Goal: Book appointment/travel/reservation

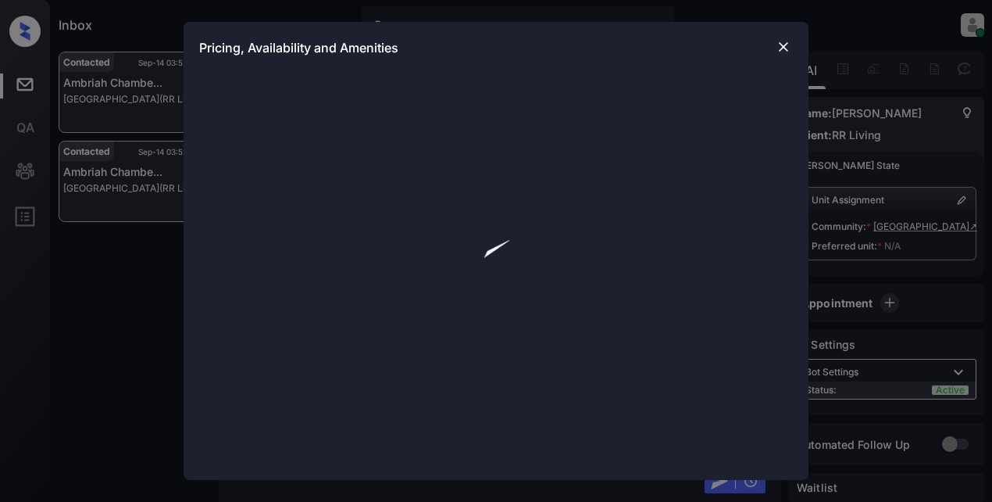
scroll to position [6803, 0]
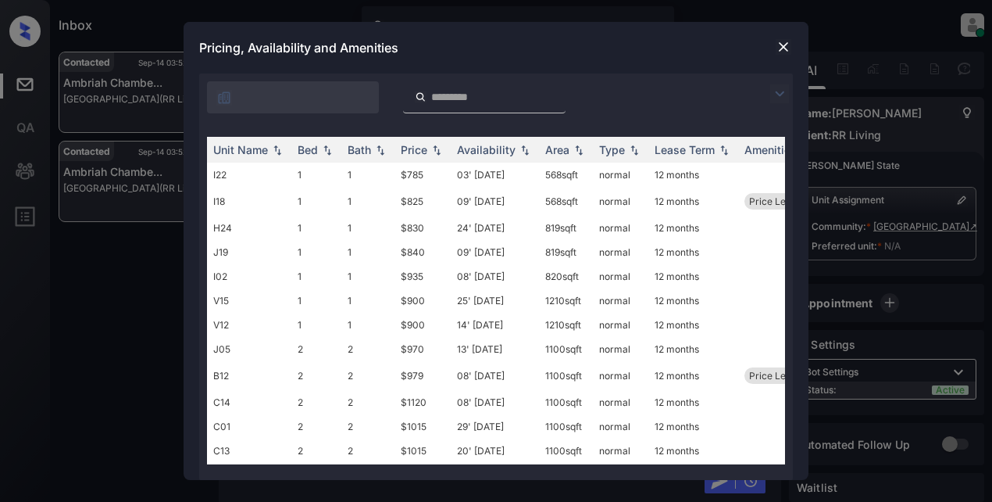
click at [779, 95] on img at bounding box center [779, 93] width 19 height 19
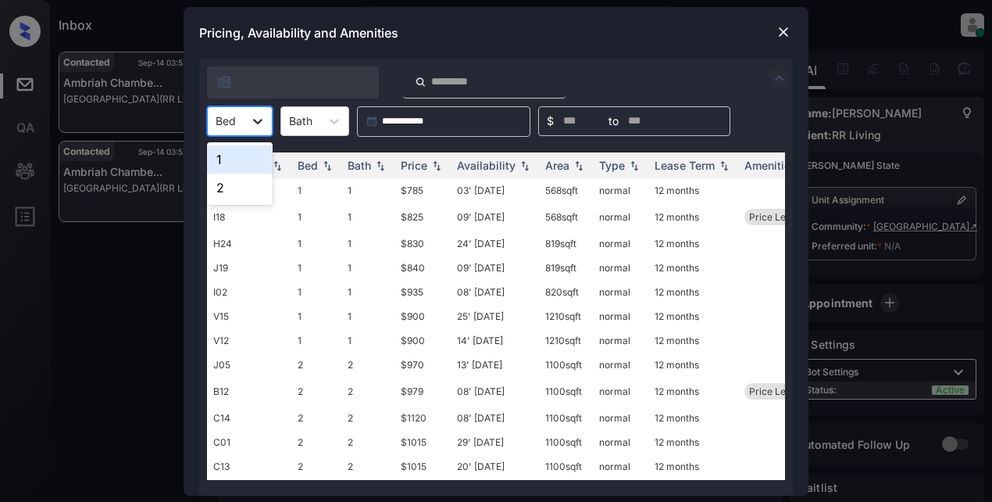
click at [265, 121] on icon at bounding box center [258, 121] width 16 height 16
click at [248, 187] on div "2" at bounding box center [240, 187] width 66 height 28
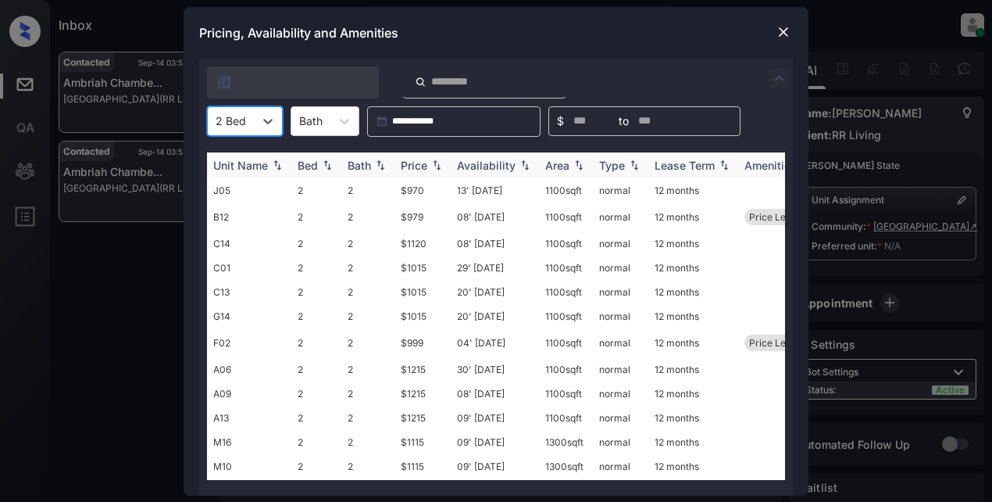
click at [424, 162] on div "Price" at bounding box center [414, 165] width 27 height 13
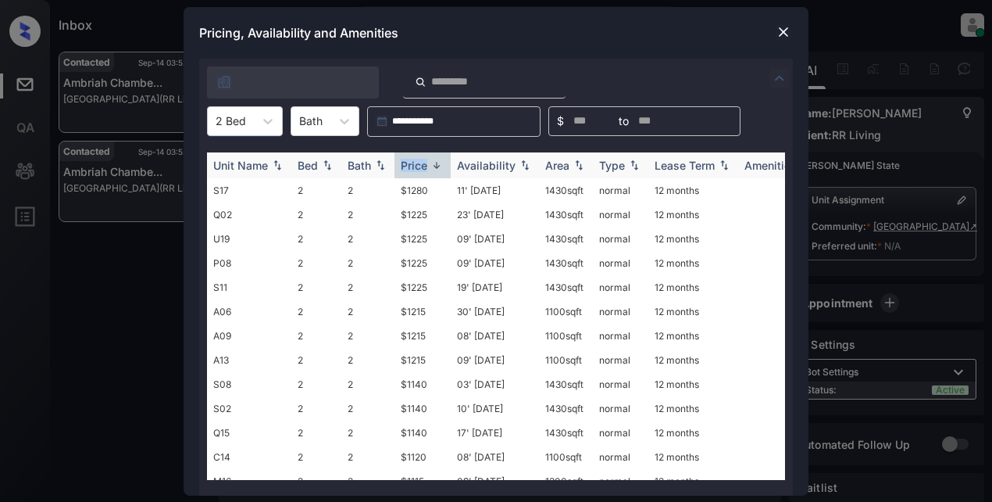
click at [424, 162] on div "Price" at bounding box center [414, 165] width 27 height 13
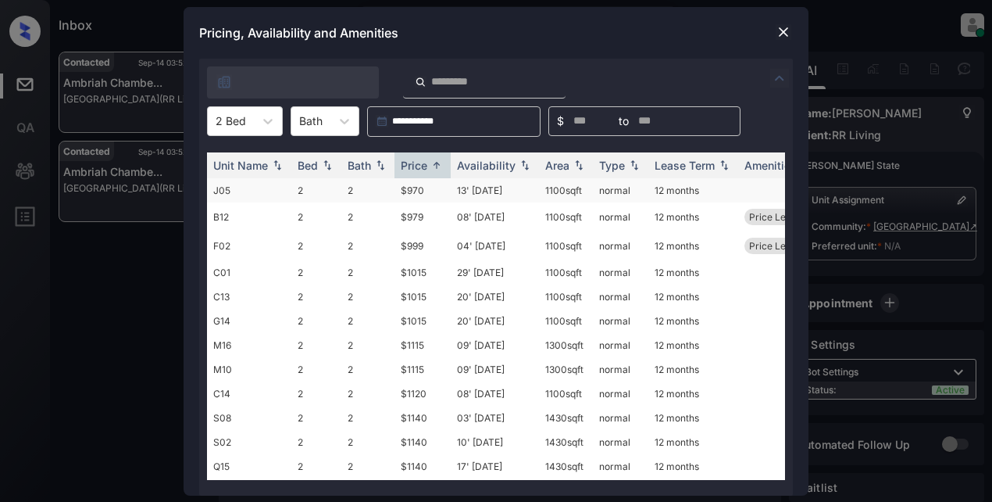
click at [412, 192] on td "$970" at bounding box center [422, 190] width 56 height 24
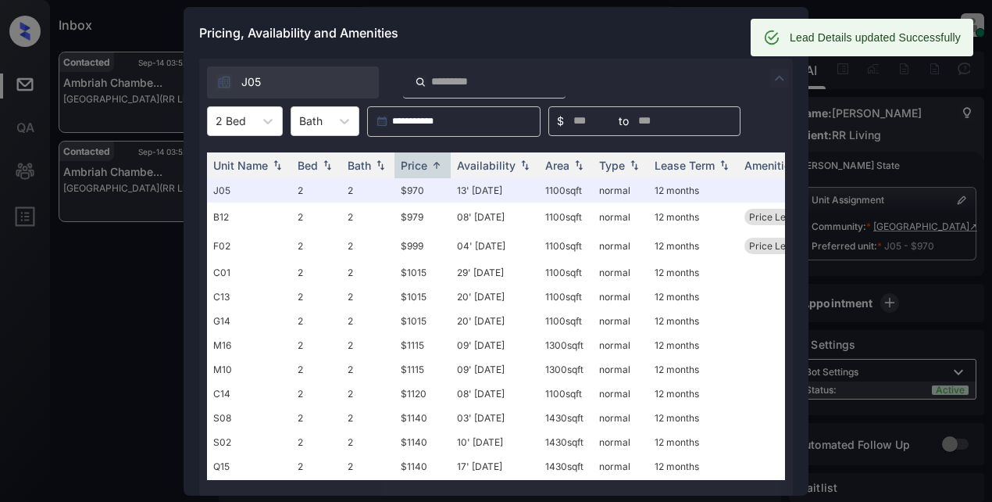
click at [662, 34] on div "Pricing, Availability and Amenities" at bounding box center [496, 33] width 625 height 52
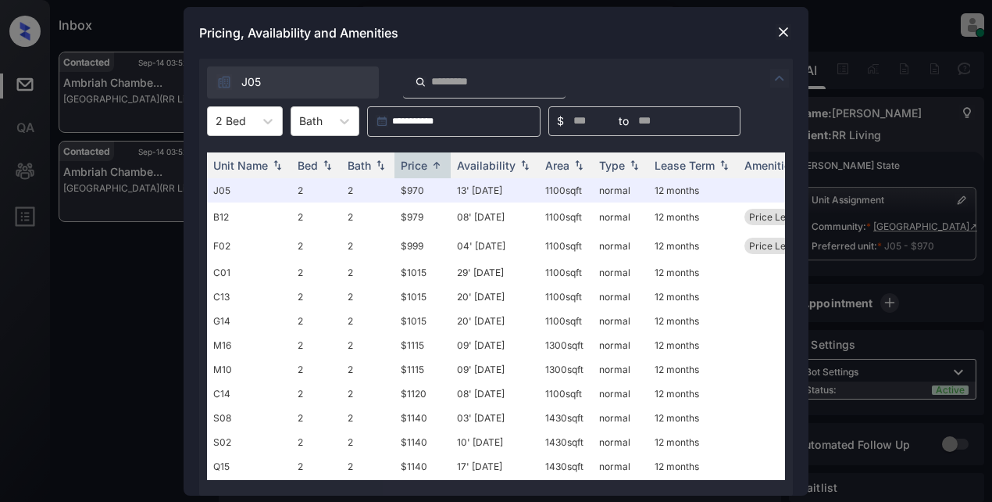
click at [779, 36] on img at bounding box center [784, 32] width 16 height 16
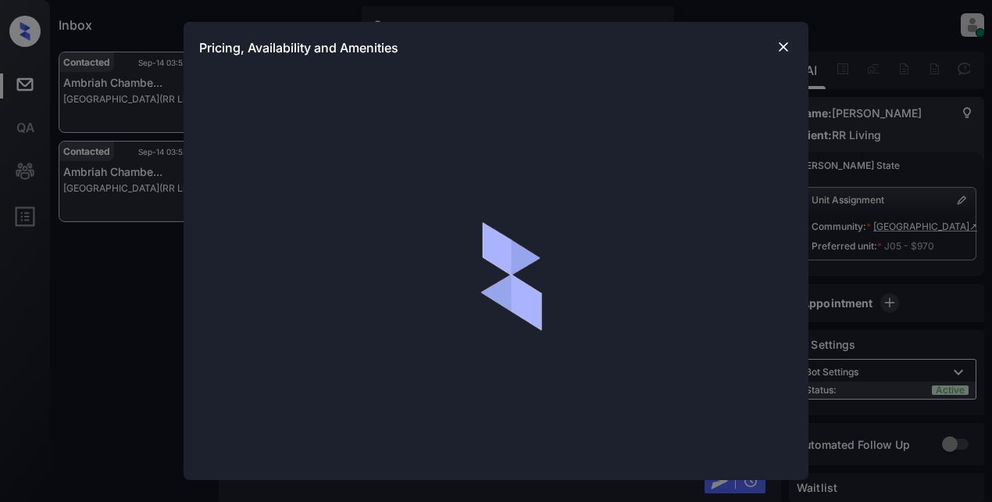
scroll to position [3744, 0]
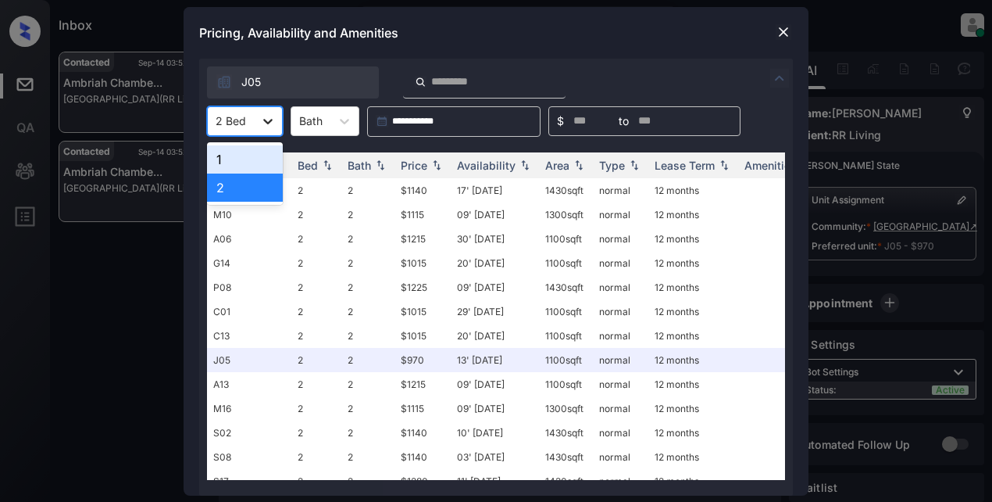
click at [268, 119] on icon at bounding box center [268, 121] width 16 height 16
click at [237, 184] on div "2" at bounding box center [245, 187] width 76 height 28
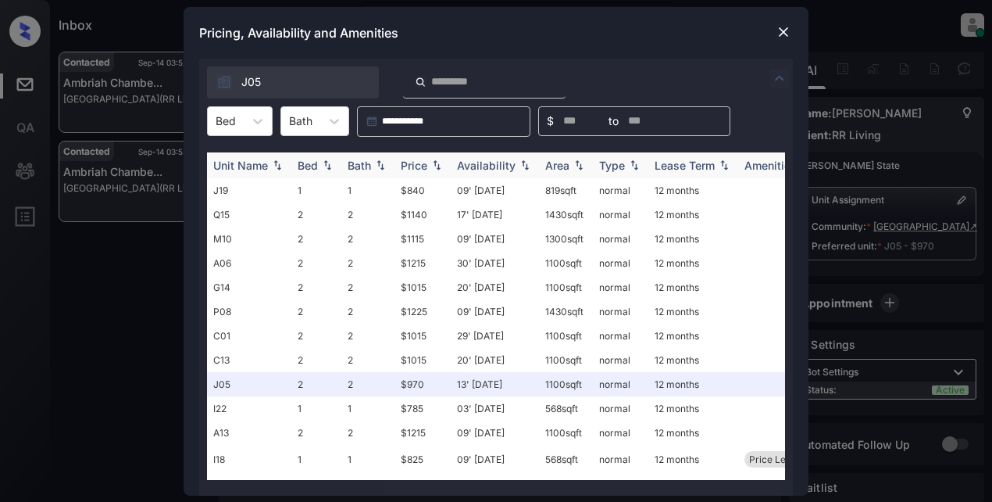
click at [419, 166] on div "Price" at bounding box center [414, 165] width 27 height 13
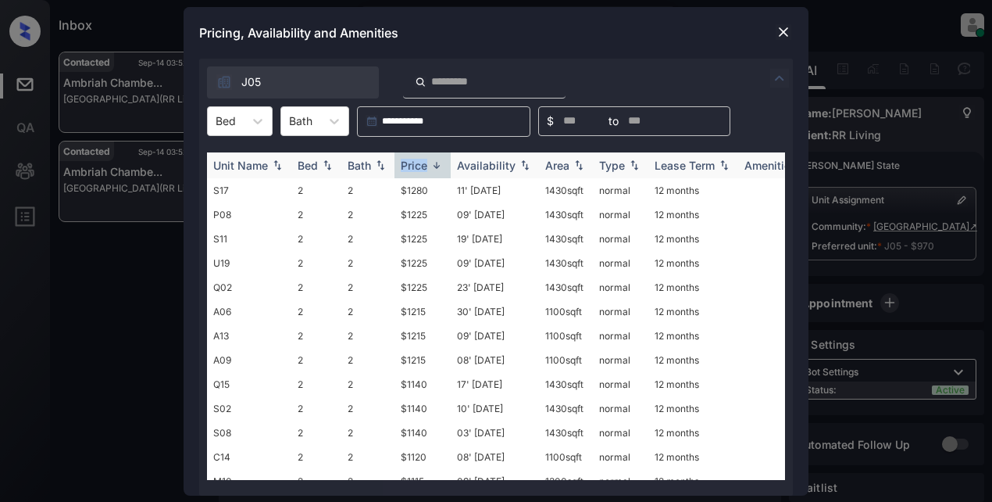
click at [419, 166] on div "Price" at bounding box center [414, 165] width 27 height 13
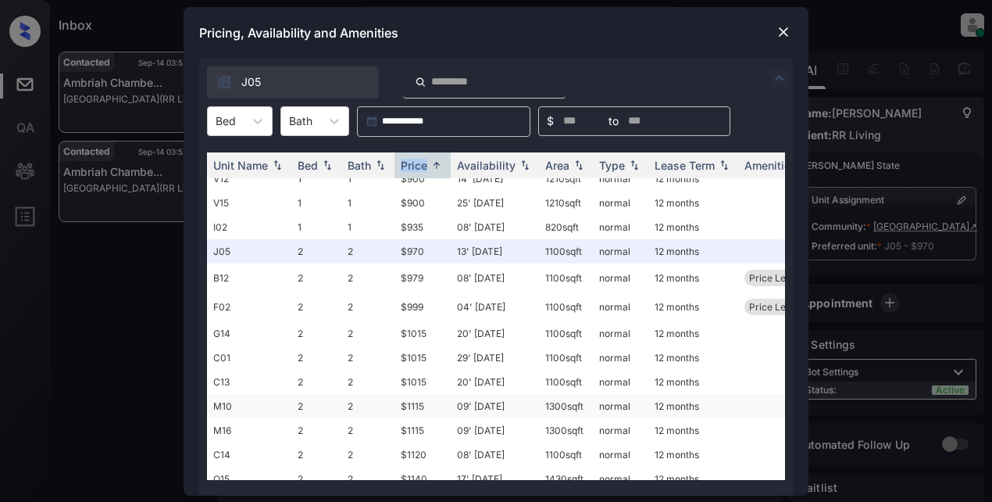
scroll to position [234, 0]
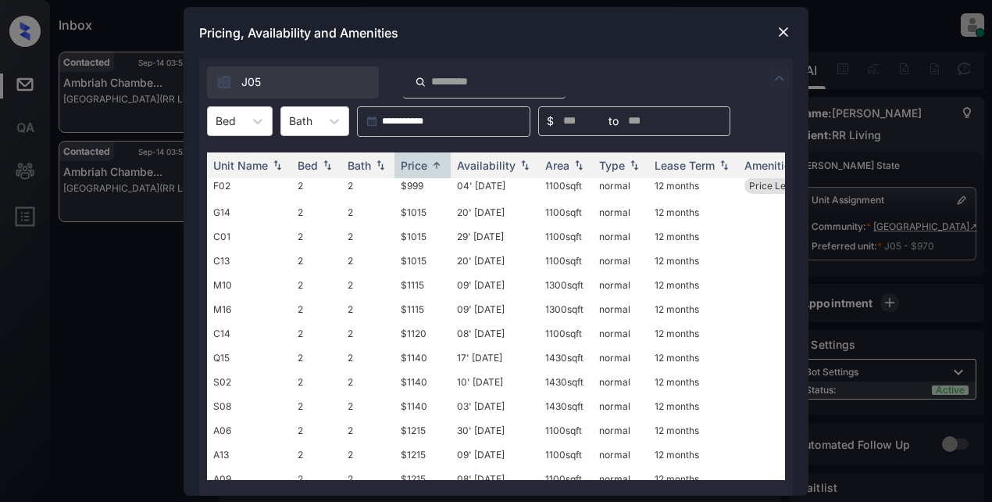
click at [791, 25] on div at bounding box center [783, 32] width 19 height 19
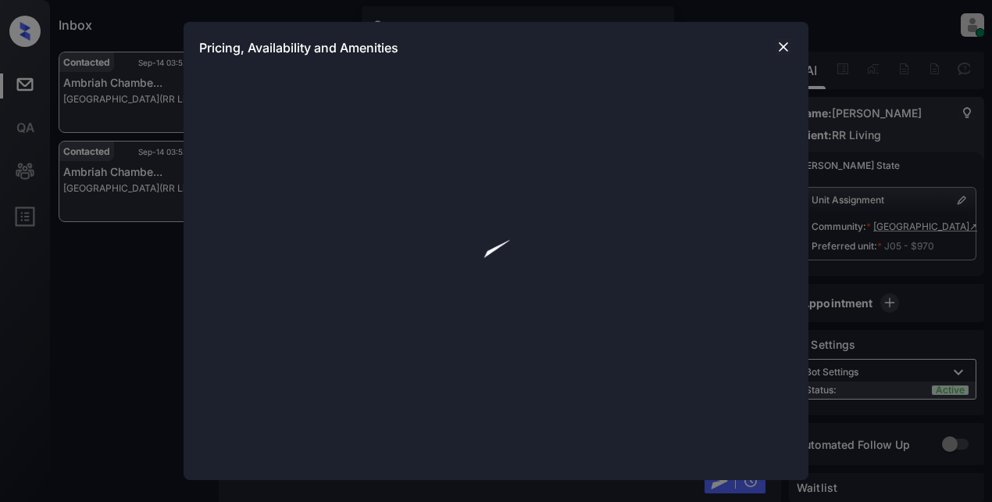
scroll to position [3275, 0]
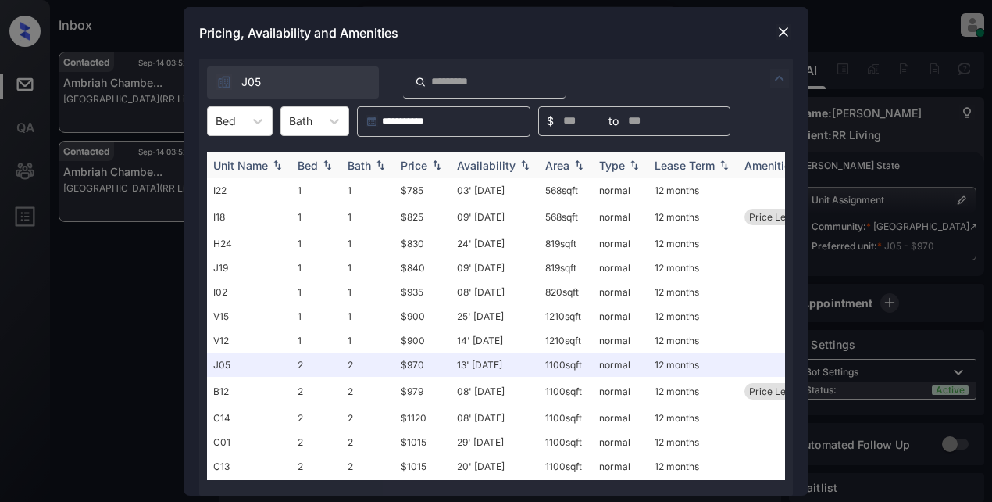
click at [245, 160] on div "Unit Name" at bounding box center [240, 165] width 55 height 13
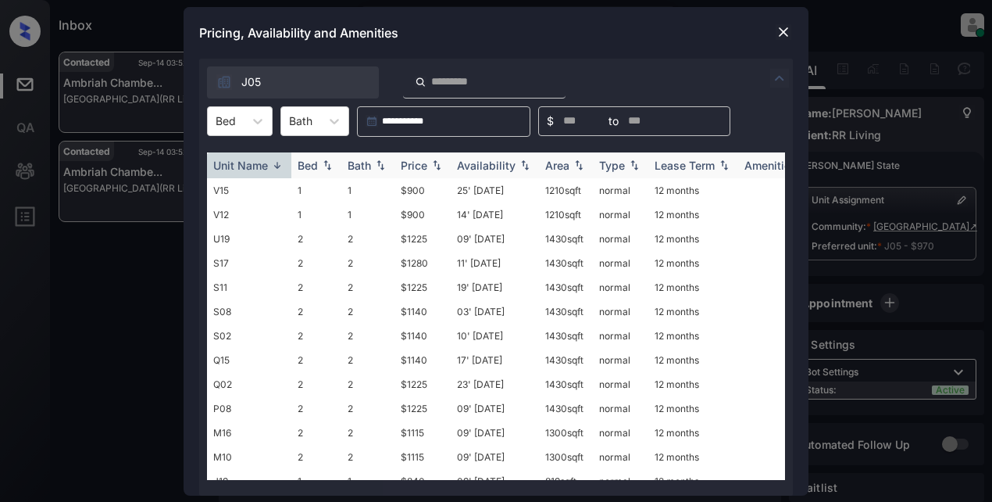
click at [269, 165] on img at bounding box center [277, 165] width 16 height 12
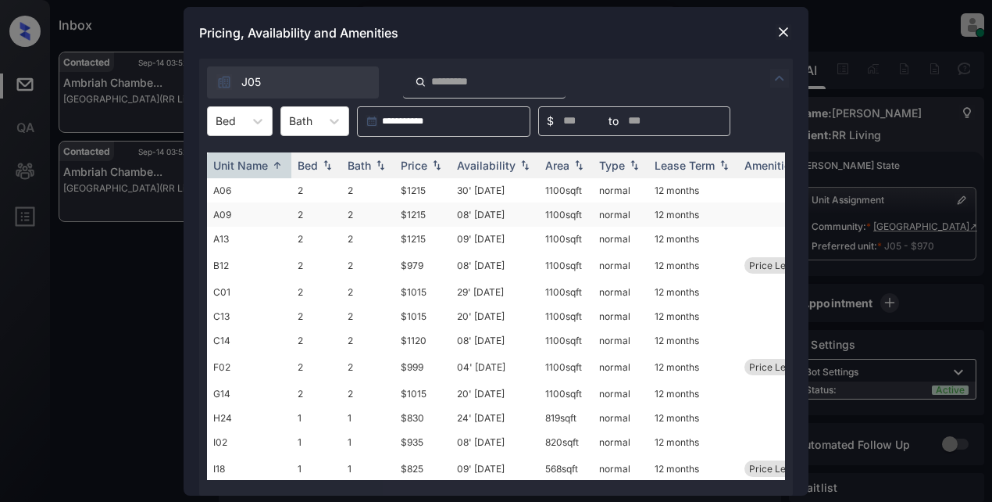
click at [418, 219] on td "$1215" at bounding box center [422, 214] width 56 height 24
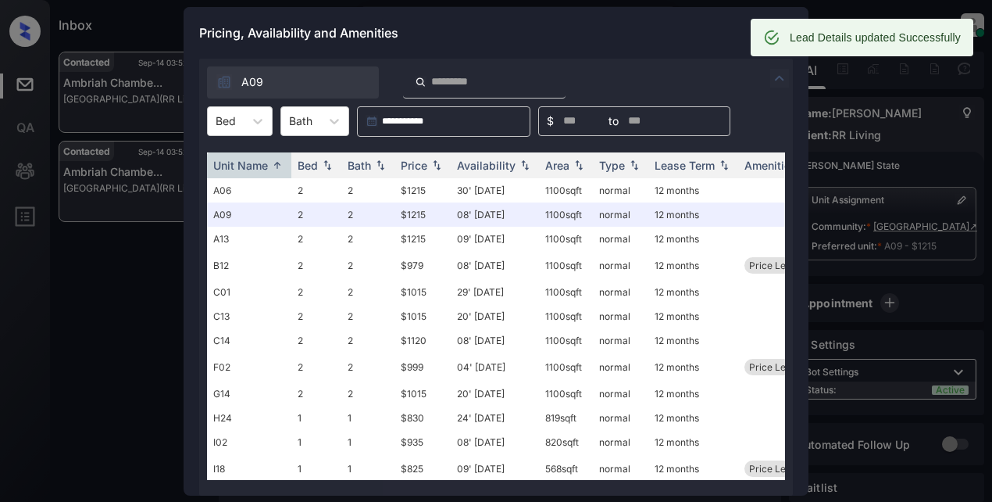
click at [644, 47] on div "Pricing, Availability and Amenities" at bounding box center [496, 33] width 625 height 52
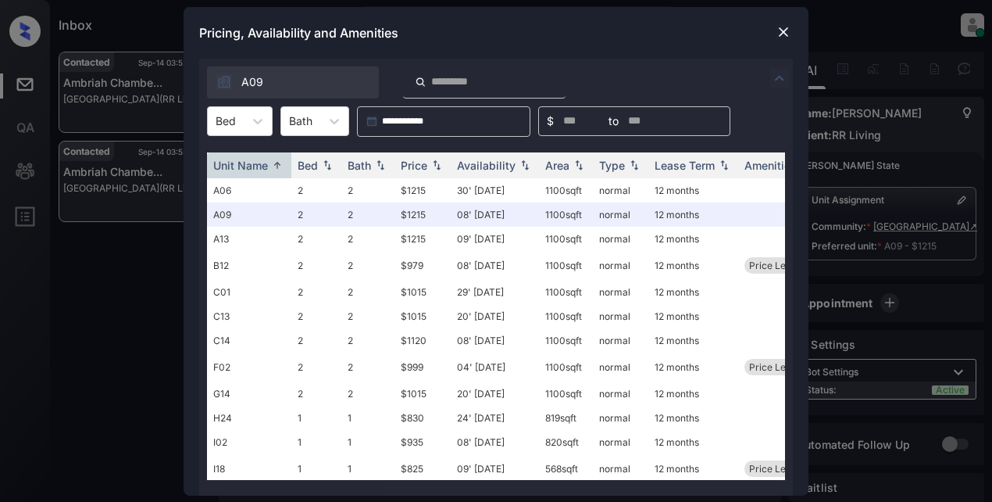
click at [676, 23] on div "Pricing, Availability and Amenities" at bounding box center [496, 33] width 625 height 52
click at [780, 29] on img at bounding box center [784, 32] width 16 height 16
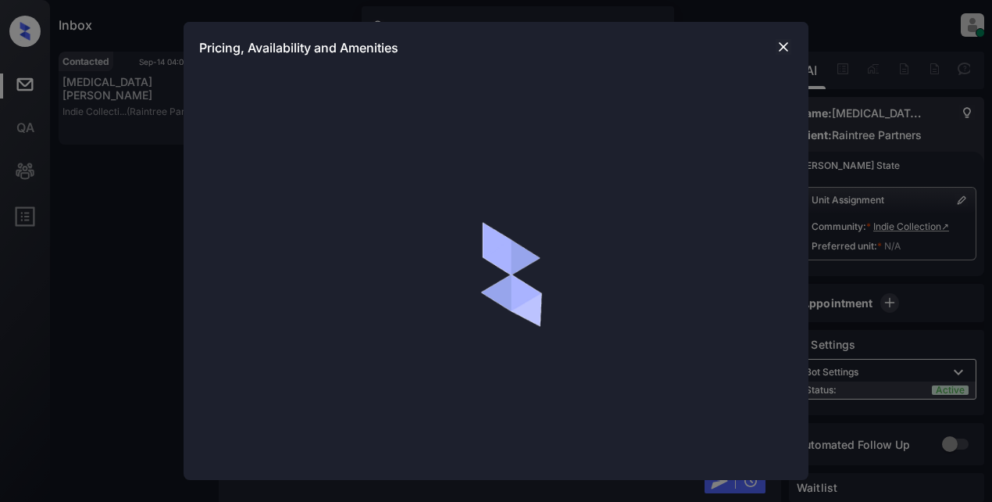
scroll to position [2336, 0]
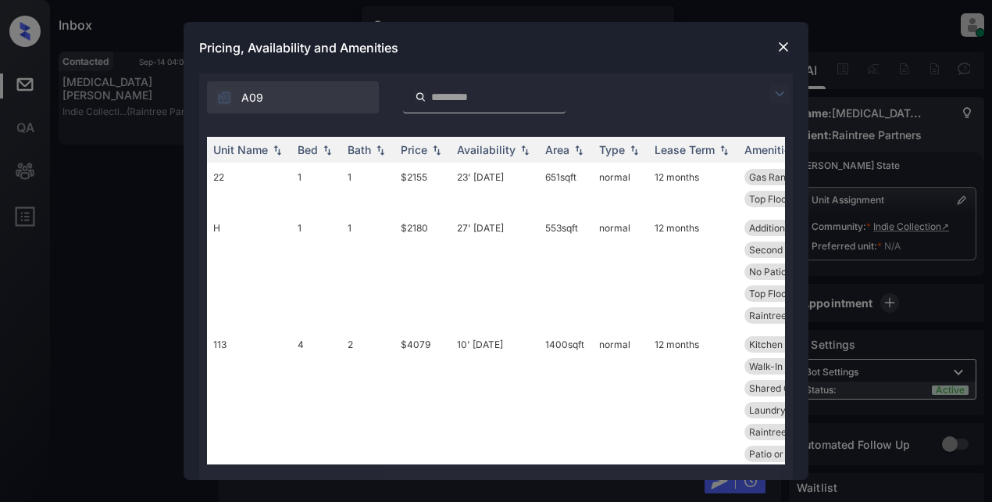
click at [781, 88] on img at bounding box center [779, 93] width 19 height 19
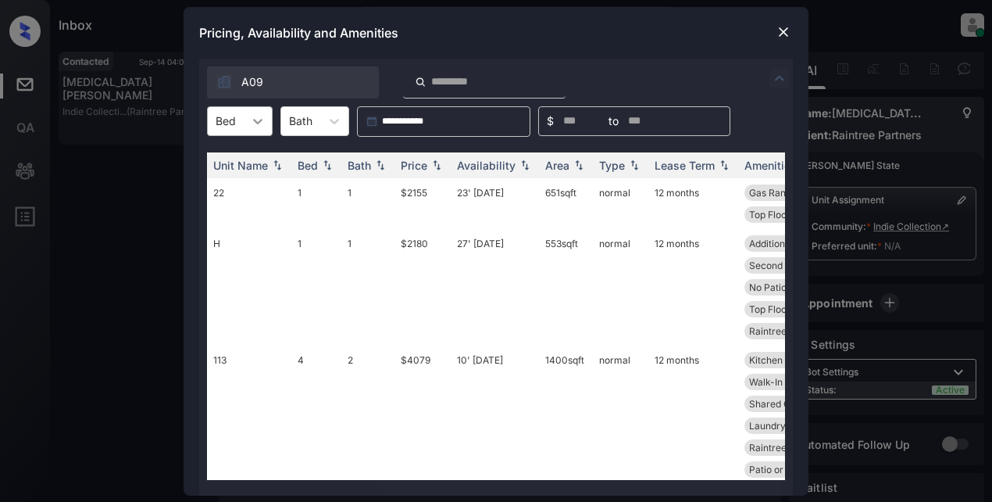
click at [262, 118] on icon at bounding box center [258, 121] width 16 height 16
click at [230, 245] on div "4" at bounding box center [240, 244] width 66 height 28
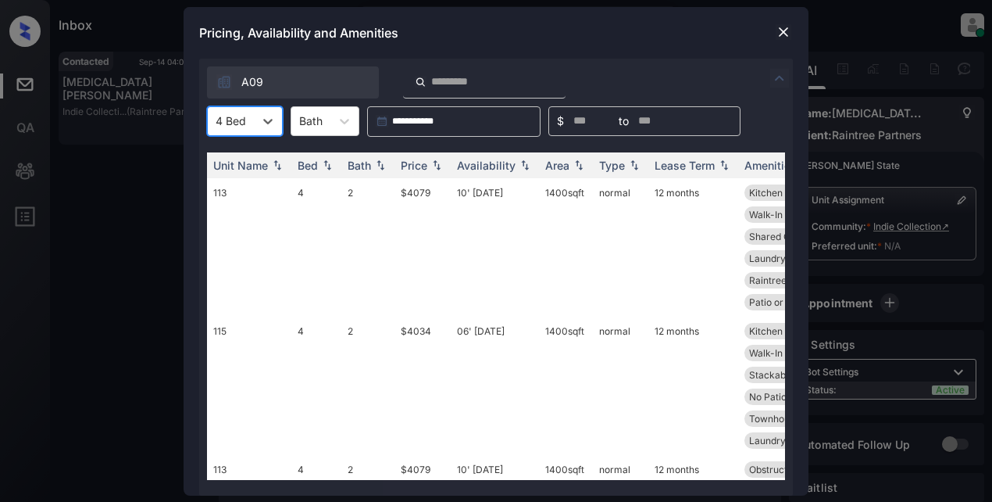
click at [788, 31] on img at bounding box center [784, 32] width 16 height 16
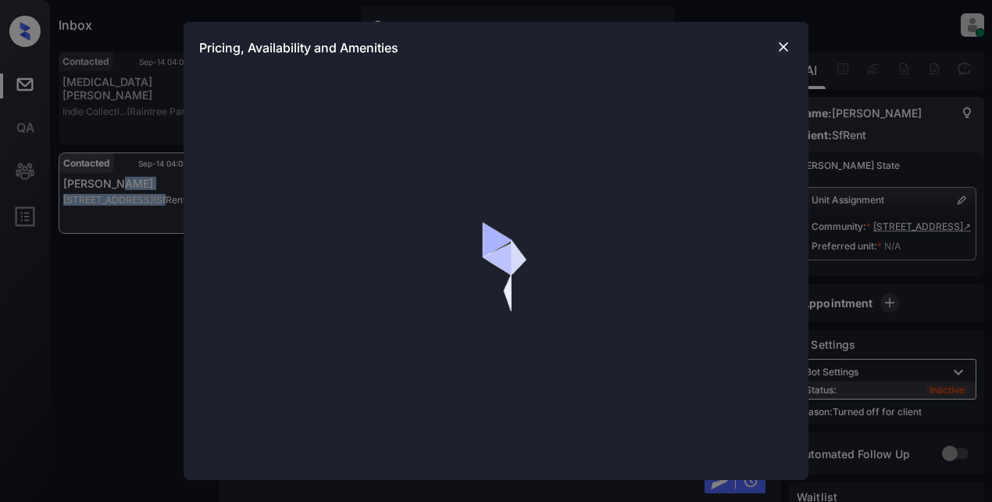
scroll to position [2850, 0]
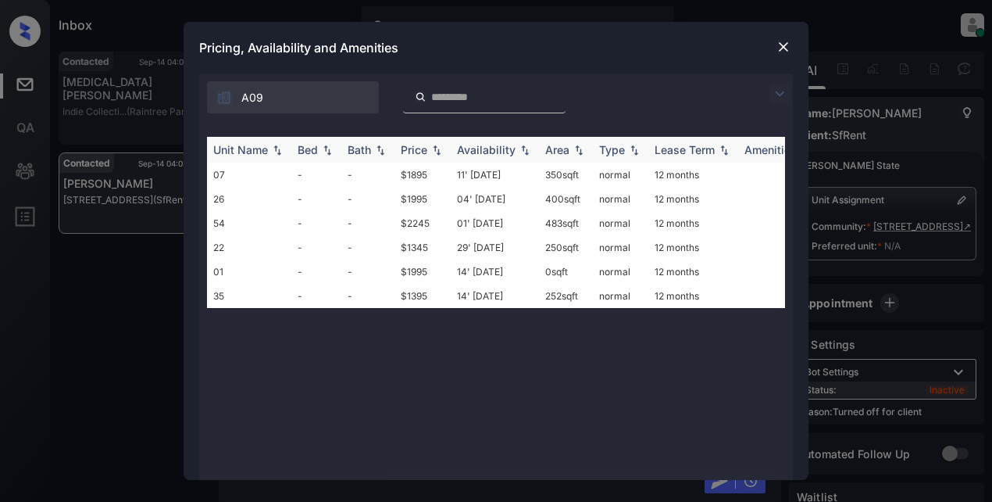
click at [312, 151] on div "Bed" at bounding box center [308, 149] width 20 height 13
click at [418, 225] on td "$2245" at bounding box center [422, 223] width 56 height 24
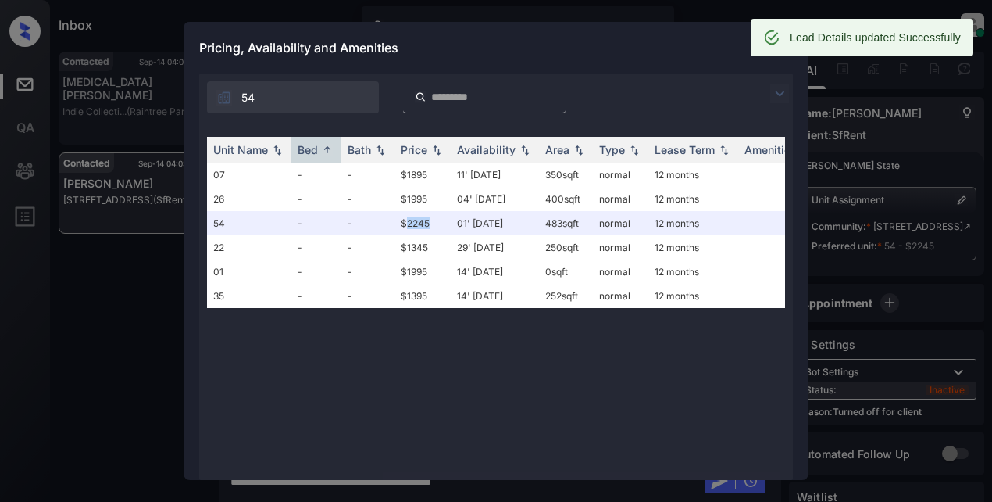
scroll to position [2952, 0]
click at [674, 48] on div "Pricing, Availability and Amenities" at bounding box center [496, 48] width 625 height 52
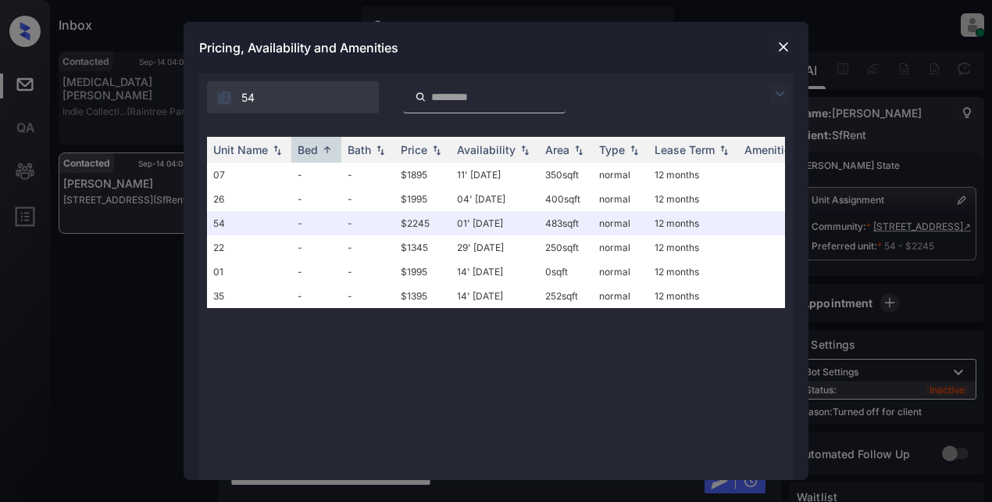
click at [789, 47] on img at bounding box center [784, 47] width 16 height 16
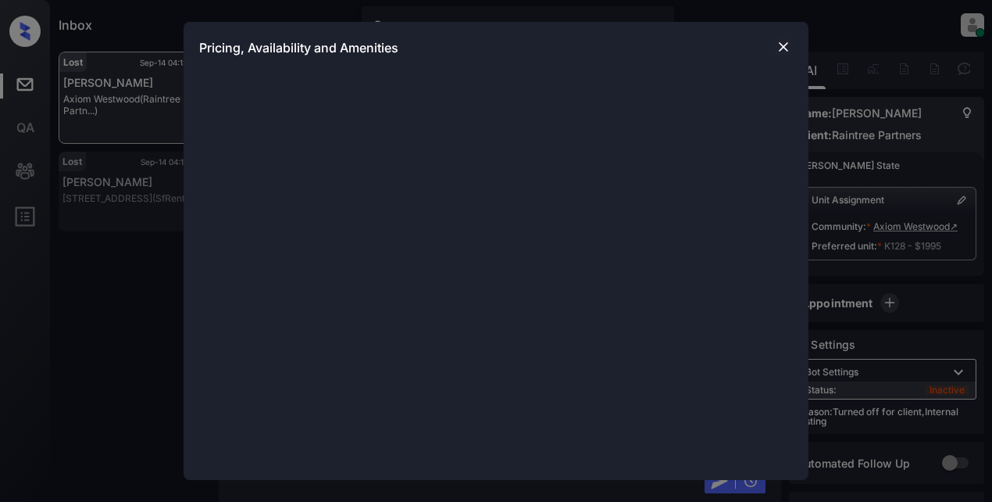
scroll to position [29, 0]
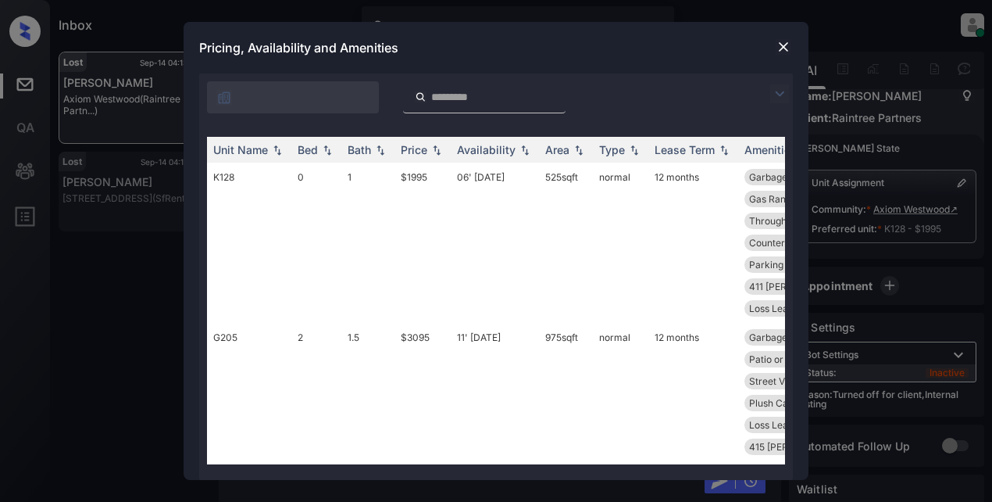
click at [780, 91] on img at bounding box center [779, 93] width 19 height 19
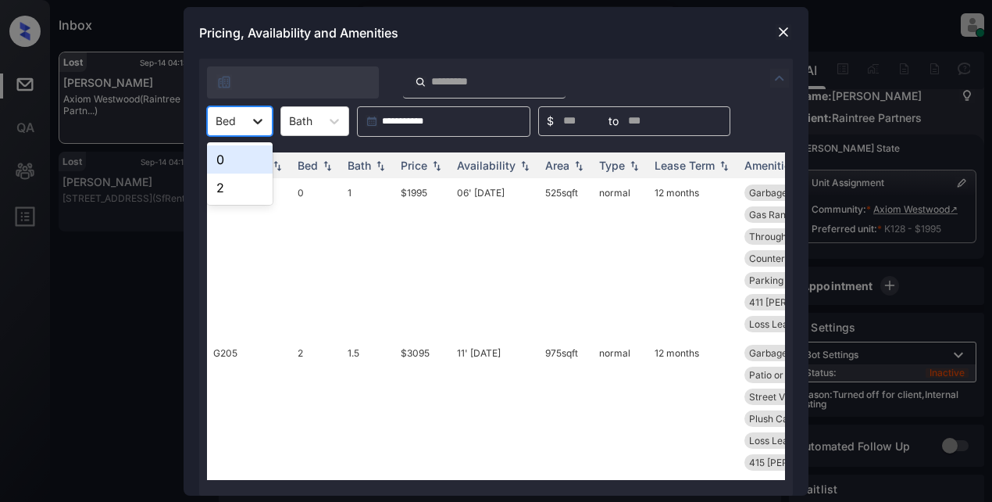
click at [267, 123] on div at bounding box center [258, 121] width 28 height 28
drag, startPoint x: 241, startPoint y: 162, endPoint x: 254, endPoint y: 162, distance: 12.5
click at [245, 164] on div "0" at bounding box center [240, 159] width 66 height 28
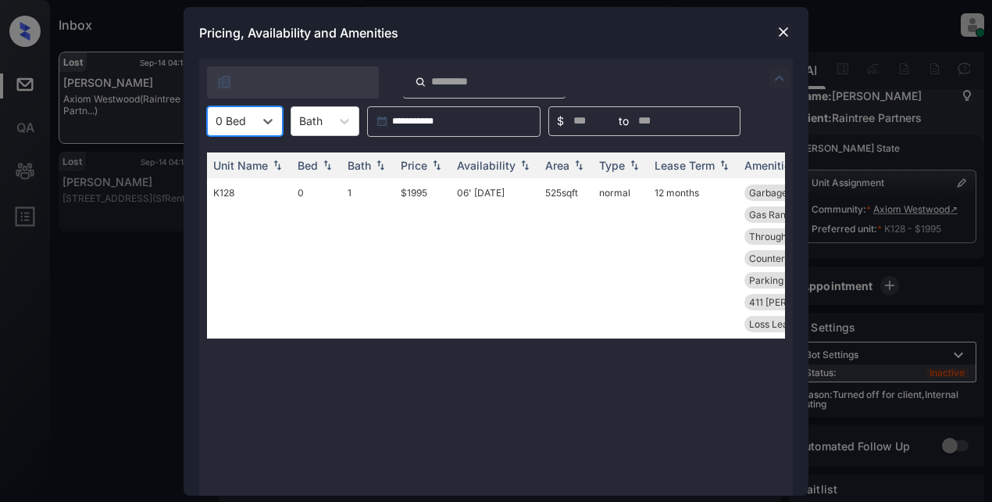
click at [779, 32] on img at bounding box center [784, 32] width 16 height 16
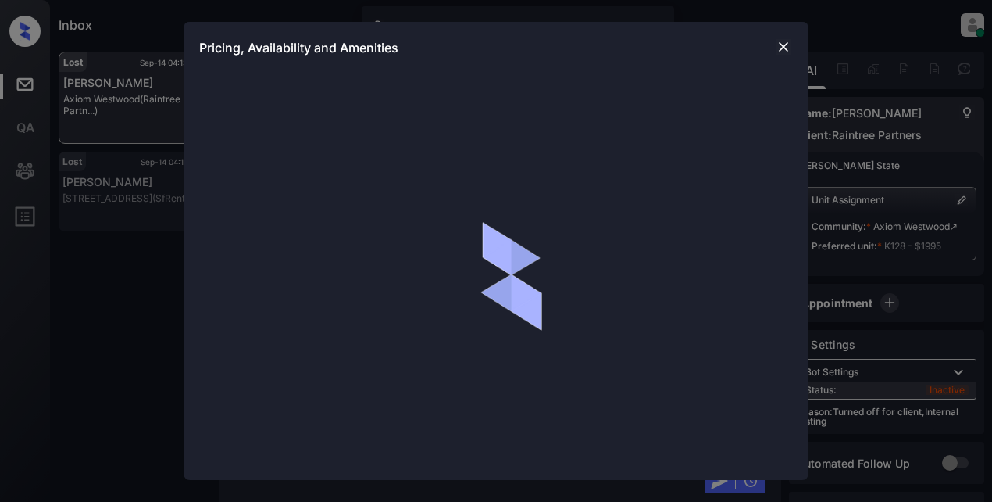
scroll to position [29, 0]
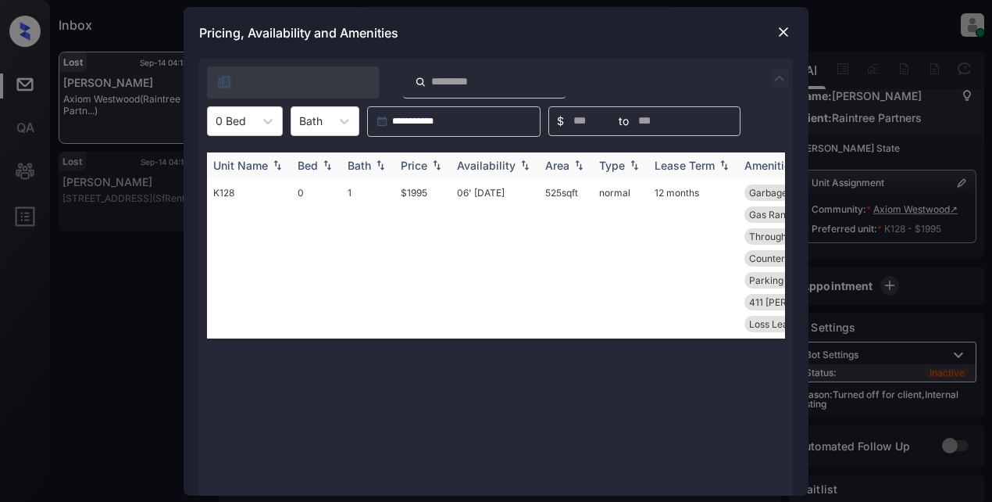
click at [412, 162] on div "Price" at bounding box center [414, 165] width 27 height 13
click at [786, 38] on img at bounding box center [784, 32] width 16 height 16
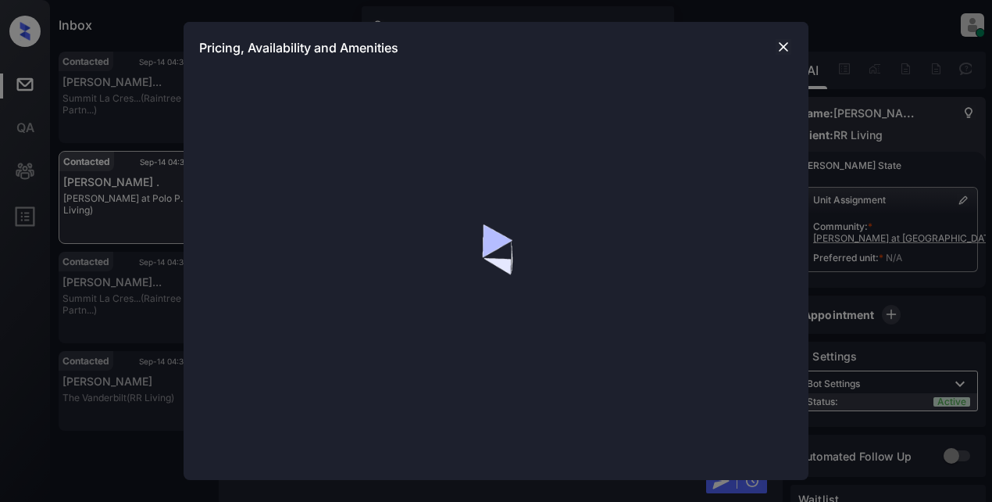
scroll to position [6177, 0]
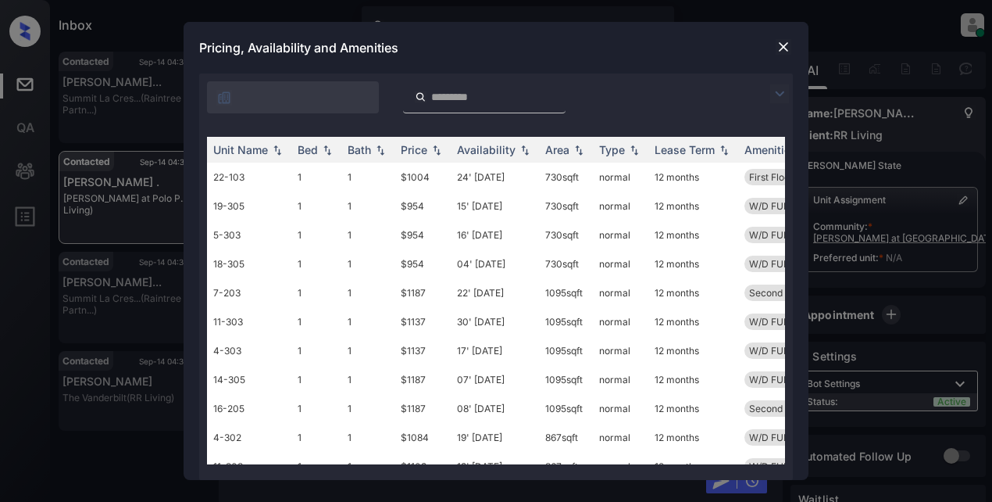
click at [785, 94] on img at bounding box center [779, 93] width 19 height 19
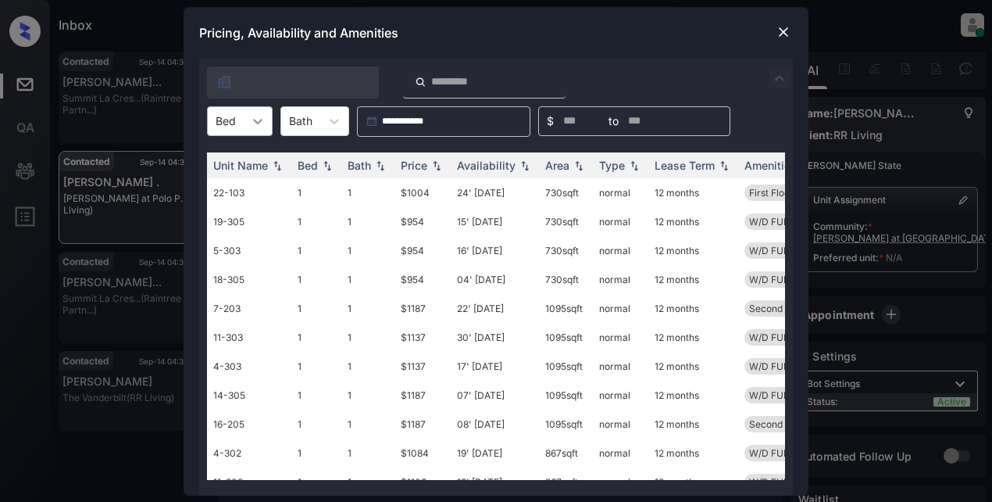
click at [262, 116] on icon at bounding box center [258, 121] width 16 height 16
click at [238, 165] on div "1" at bounding box center [240, 159] width 66 height 28
click at [411, 163] on div "Price" at bounding box center [414, 165] width 27 height 13
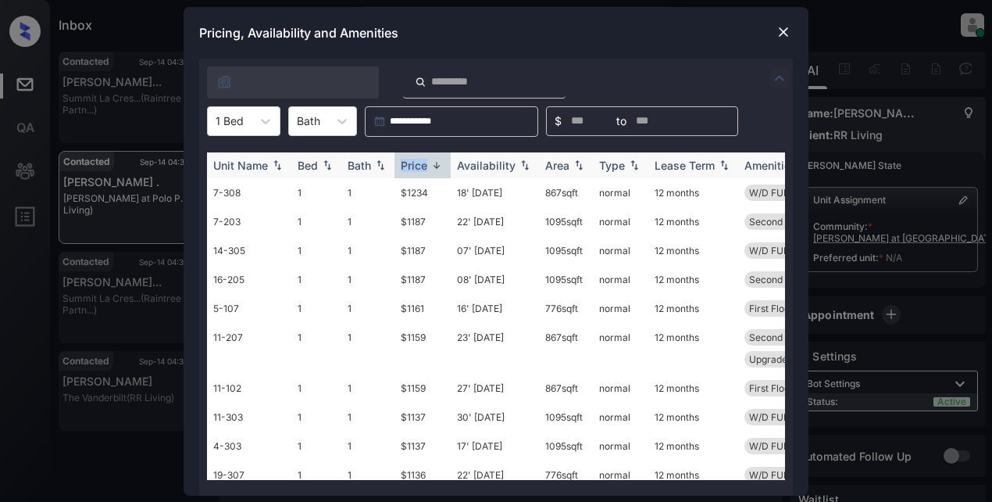
click at [411, 163] on div "Price" at bounding box center [414, 165] width 27 height 13
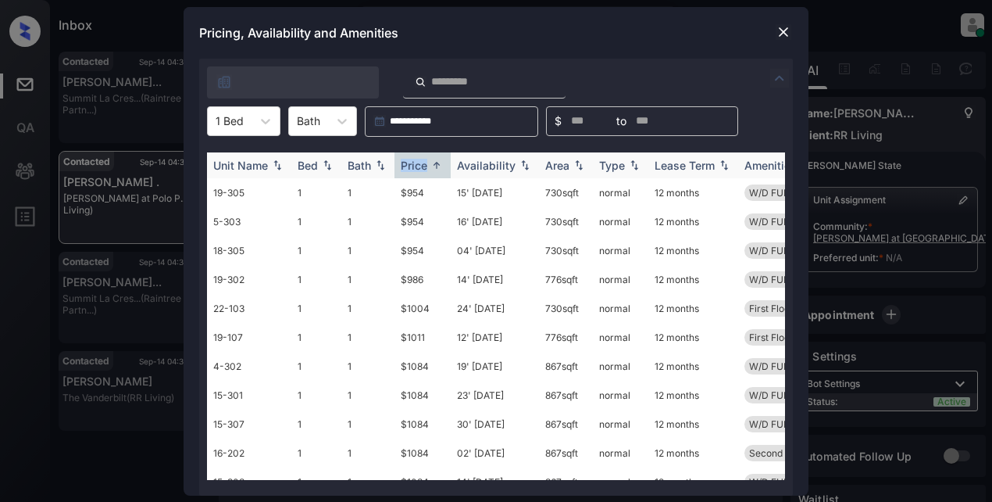
scroll to position [6678, 0]
click at [269, 120] on icon at bounding box center [266, 121] width 16 height 16
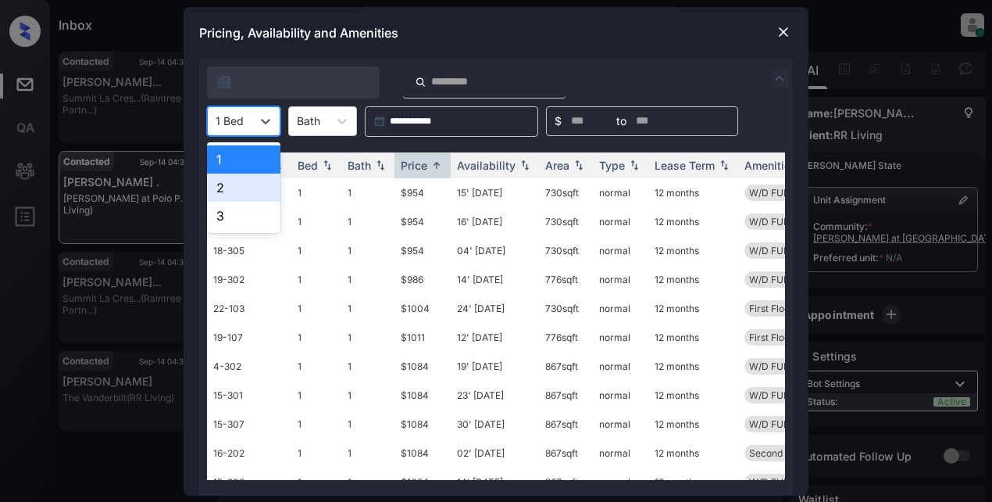
click at [245, 188] on div "2" at bounding box center [243, 187] width 73 height 28
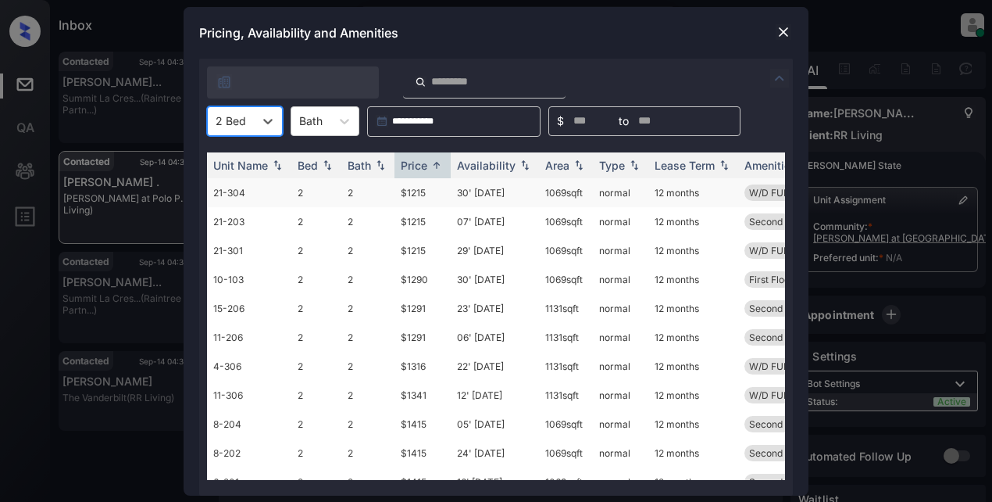
click at [413, 189] on td "$1215" at bounding box center [422, 192] width 56 height 29
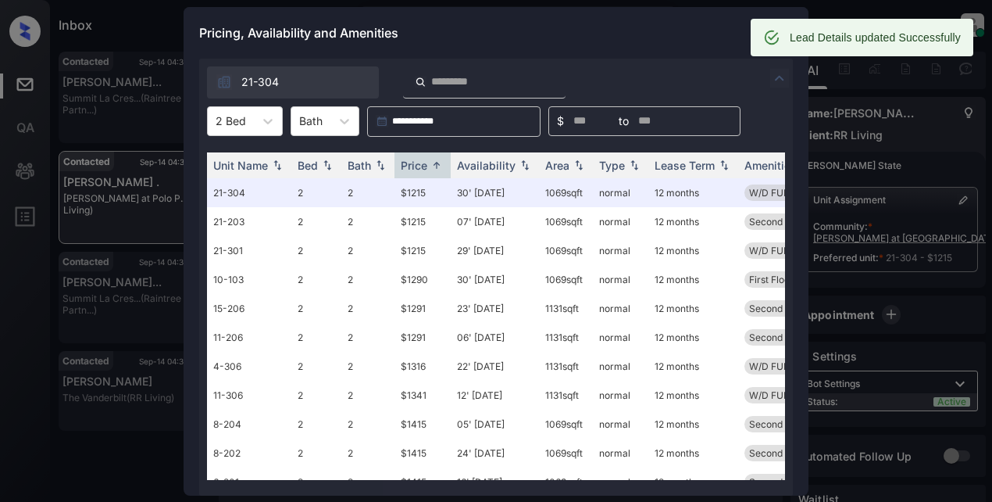
click at [692, 22] on div "Pricing, Availability and Amenities" at bounding box center [496, 33] width 625 height 52
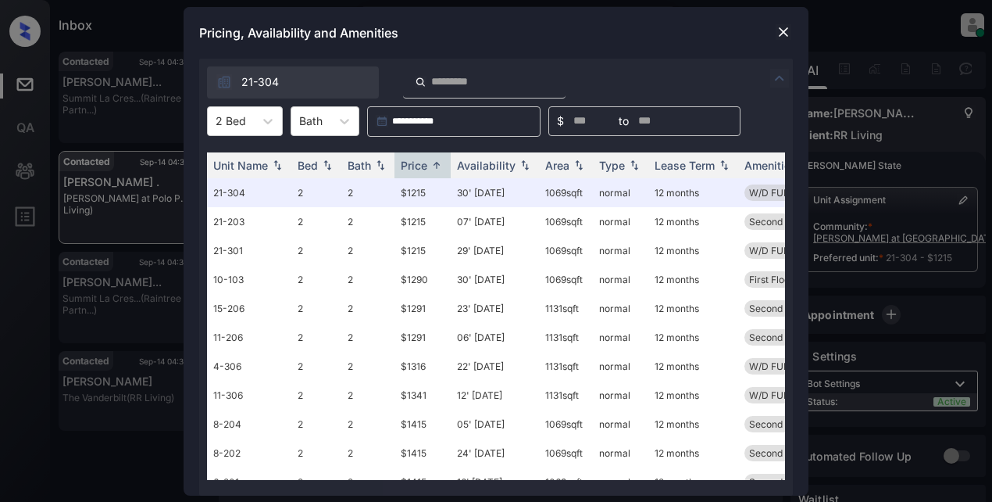
scroll to position [6998, 0]
click at [778, 32] on img at bounding box center [784, 32] width 16 height 16
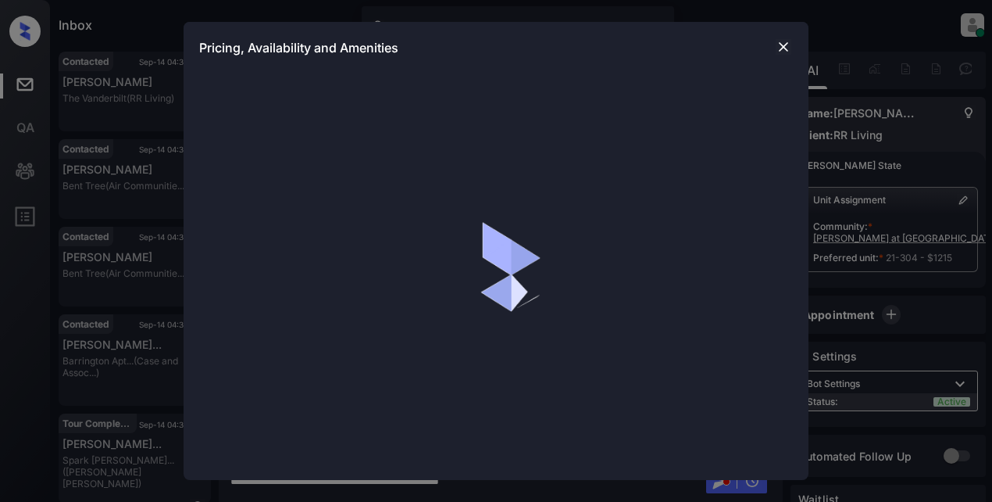
scroll to position [6998, 0]
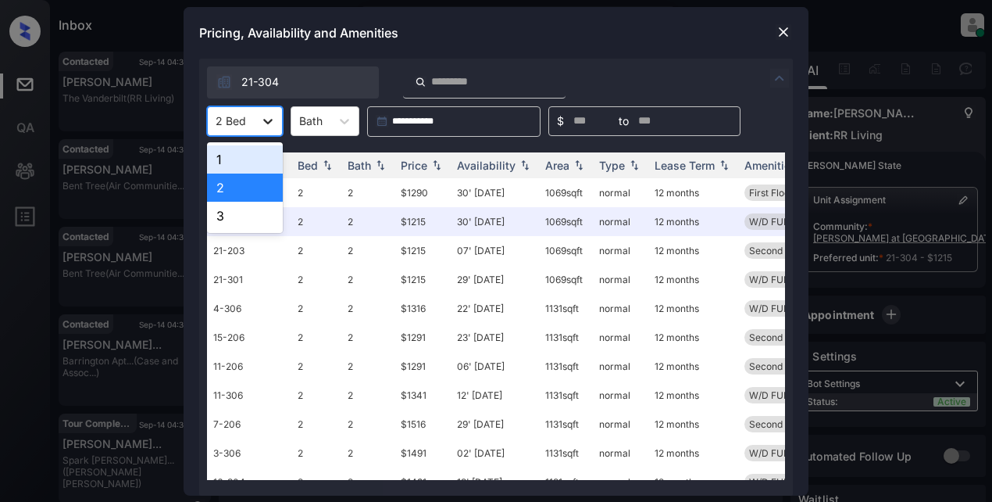
click at [279, 119] on div at bounding box center [268, 121] width 28 height 28
click at [249, 159] on div "1" at bounding box center [245, 159] width 76 height 28
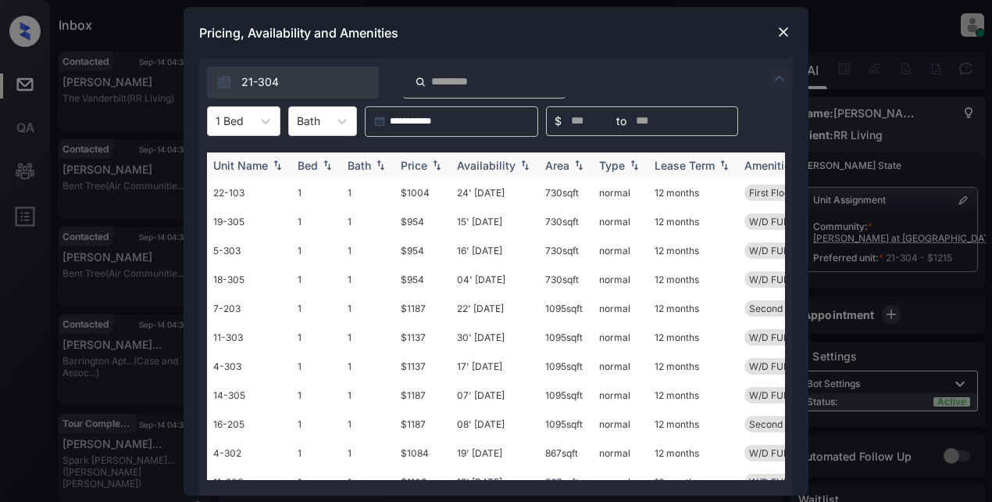
click at [430, 167] on img at bounding box center [437, 164] width 16 height 11
click at [413, 309] on td "$1004" at bounding box center [422, 308] width 56 height 29
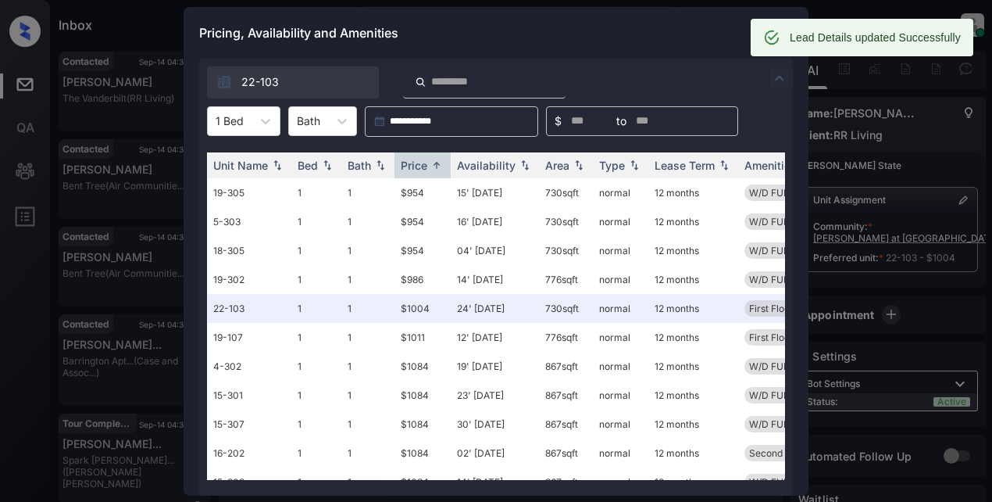
click at [629, 32] on div "Pricing, Availability and Amenities" at bounding box center [496, 33] width 625 height 52
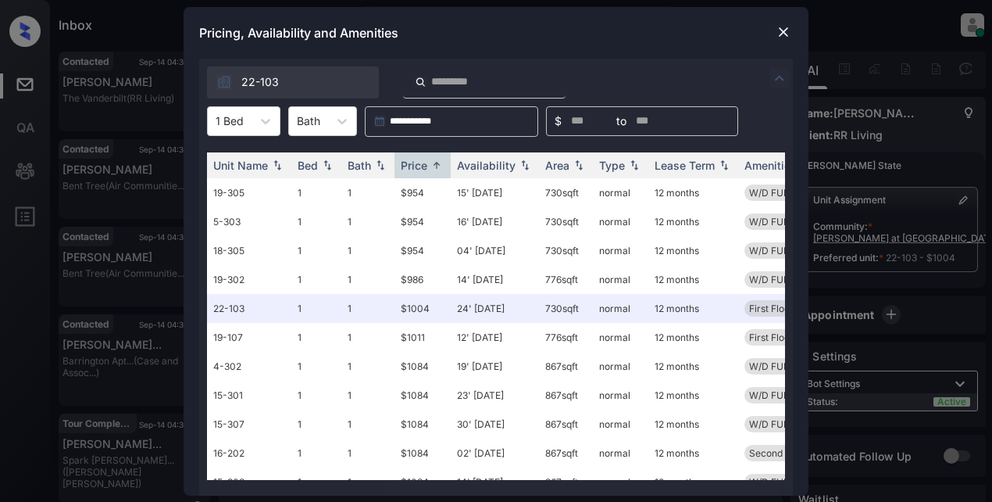
click at [780, 35] on img at bounding box center [784, 32] width 16 height 16
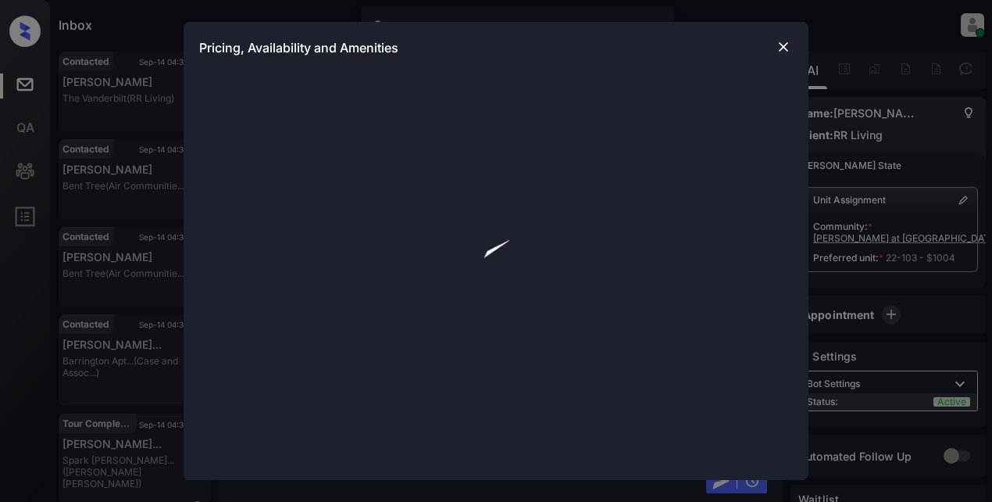
scroll to position [6943, 0]
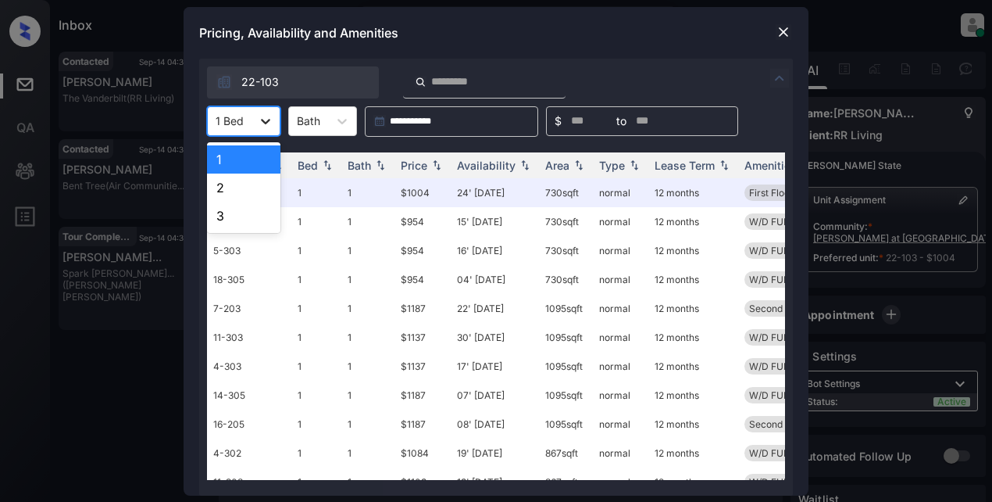
click at [259, 118] on icon at bounding box center [266, 121] width 16 height 16
click at [233, 191] on div "2" at bounding box center [243, 187] width 73 height 28
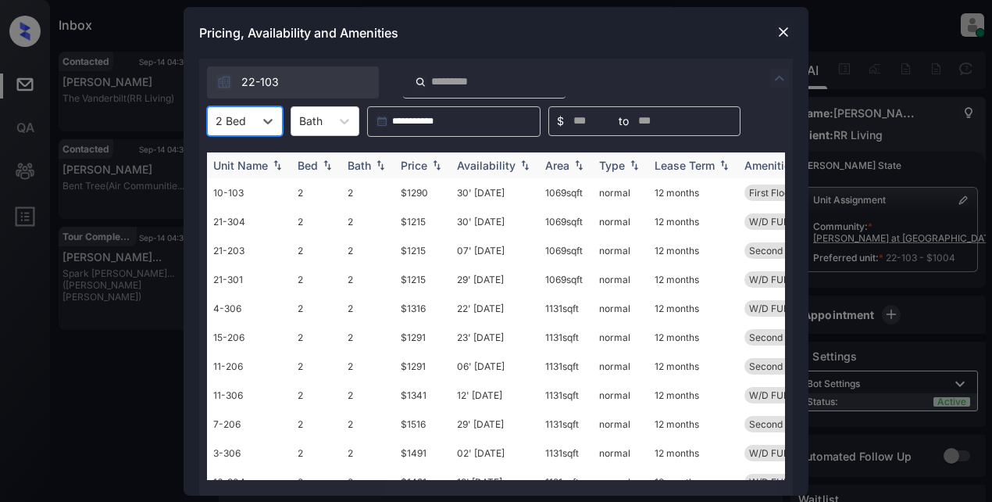
click at [412, 168] on div "Price" at bounding box center [414, 165] width 27 height 13
click at [409, 195] on td "$1215" at bounding box center [422, 192] width 56 height 29
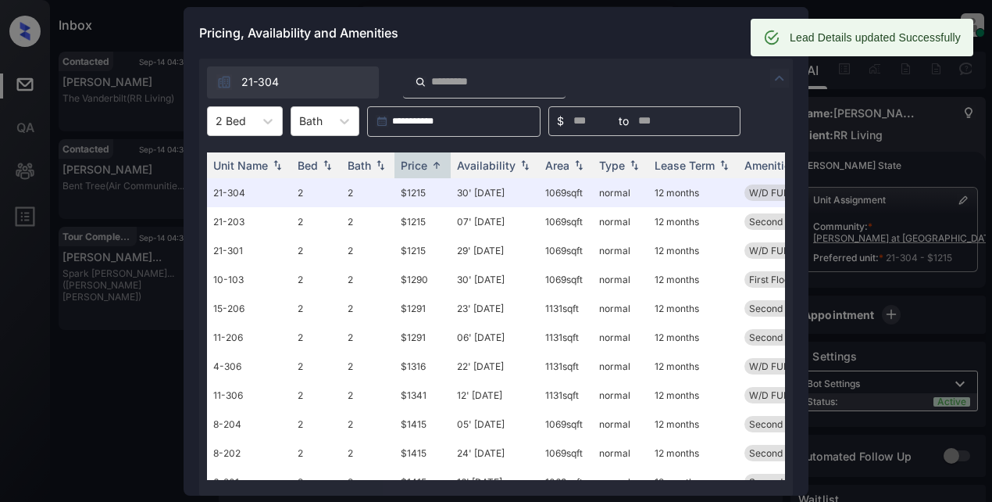
click at [639, 34] on div "Pricing, Availability and Amenities" at bounding box center [496, 33] width 625 height 52
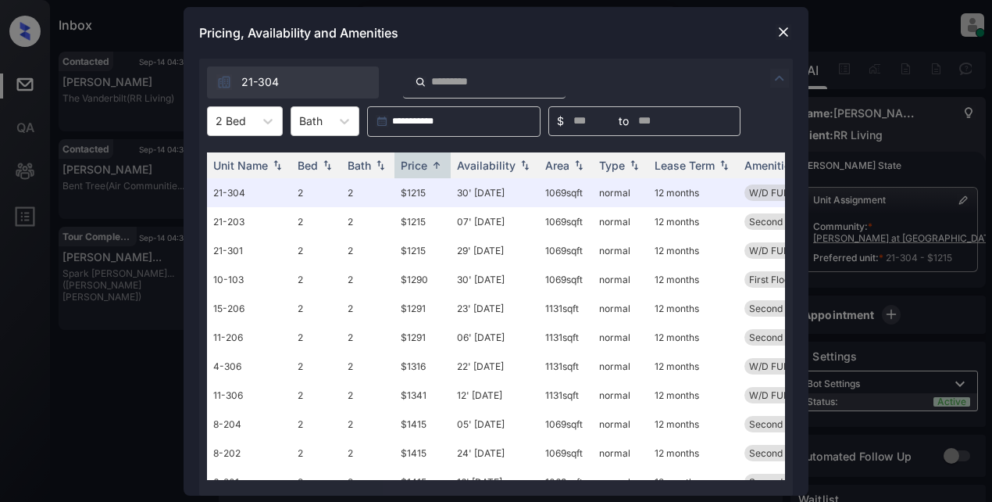
click at [784, 34] on img at bounding box center [784, 32] width 16 height 16
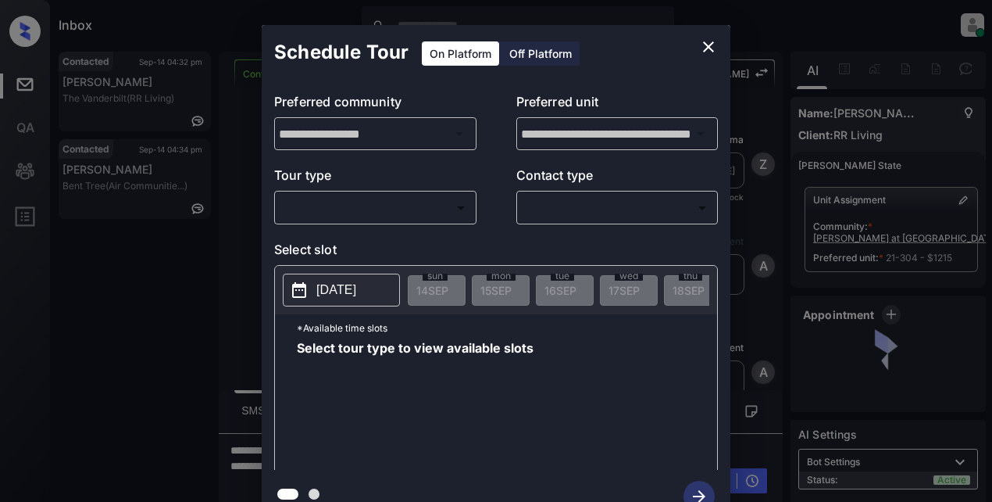
scroll to position [6966, 0]
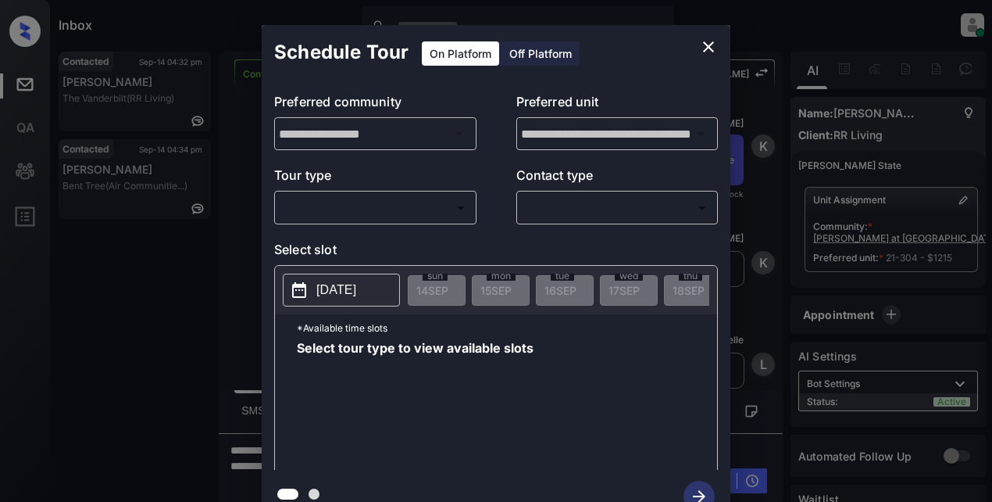
click at [392, 199] on body "Inbox Lyzzelle [PERSON_NAME] Online Set yourself offline Set yourself on break …" at bounding box center [496, 251] width 992 height 502
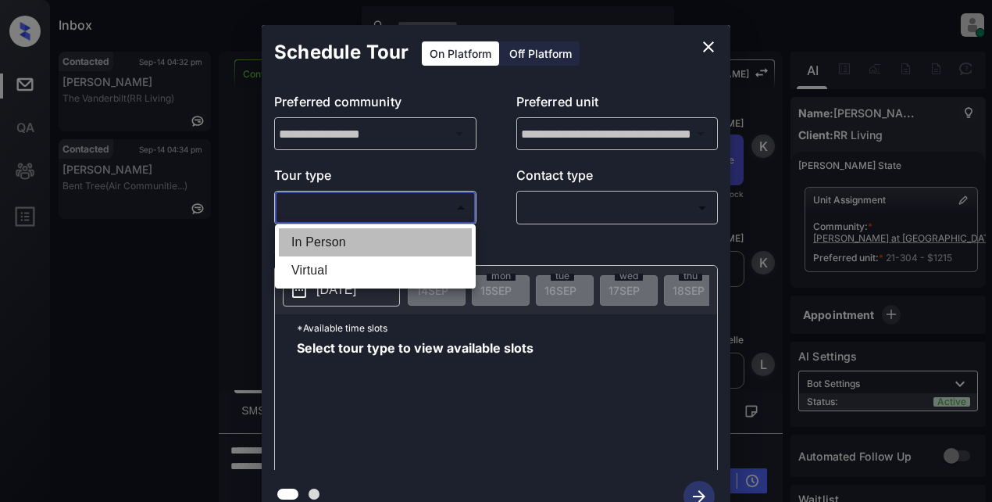
drag, startPoint x: 335, startPoint y: 246, endPoint x: 429, endPoint y: 231, distance: 94.9
click at [355, 245] on li "In Person" at bounding box center [375, 242] width 193 height 28
type input "********"
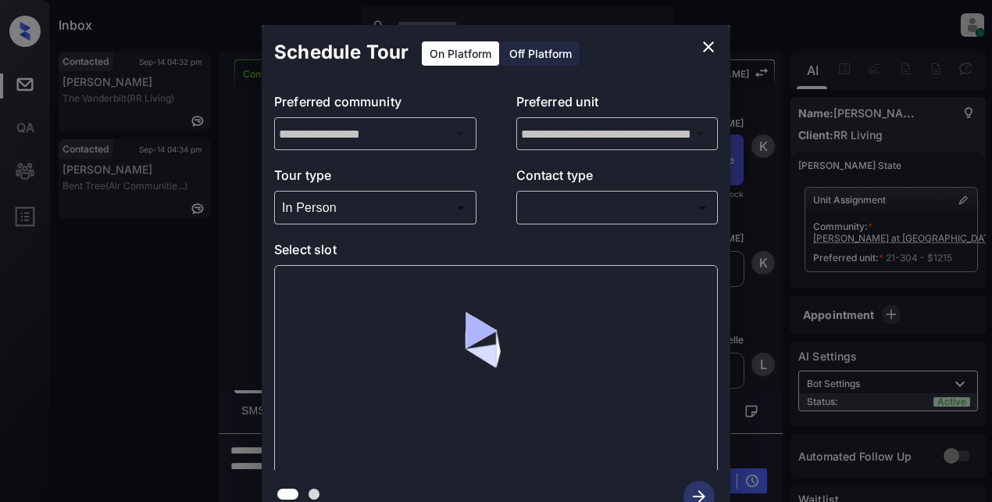
drag, startPoint x: 578, startPoint y: 225, endPoint x: 584, endPoint y: 215, distance: 11.9
click at [579, 225] on div "**********" at bounding box center [496, 275] width 469 height 390
click at [586, 215] on body "Inbox Lyzzelle M. Ceralde Online Set yourself offline Set yourself on break Pro…" at bounding box center [496, 251] width 992 height 502
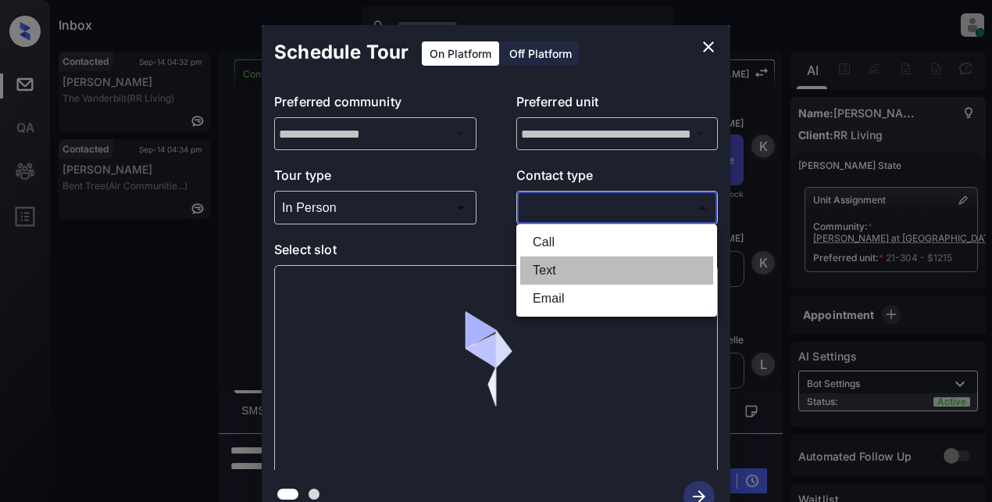
click at [544, 269] on li "Text" at bounding box center [616, 270] width 193 height 28
type input "****"
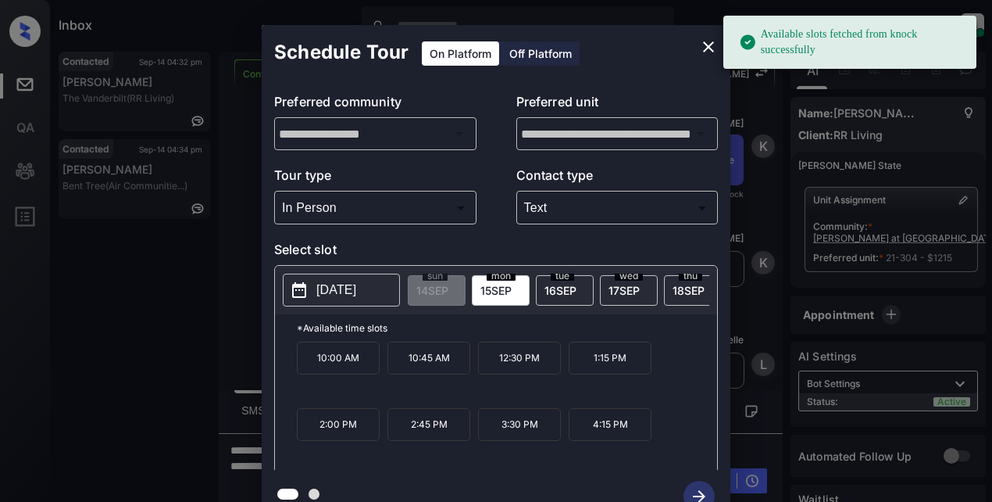
click at [352, 291] on p "[DATE]" at bounding box center [336, 289] width 40 height 19
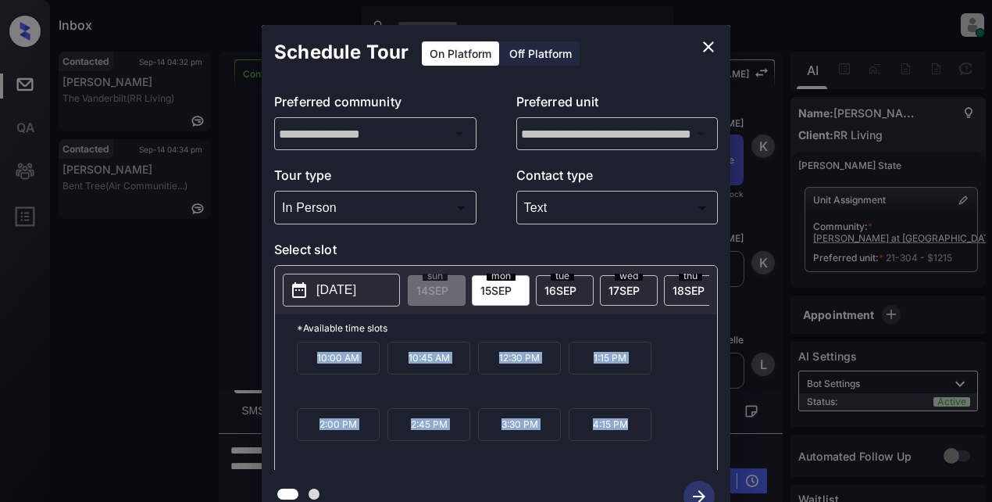
drag, startPoint x: 307, startPoint y: 358, endPoint x: 655, endPoint y: 450, distance: 359.6
click at [655, 450] on div "10:00 AM 10:45 AM 12:30 PM 1:15 PM 2:00 PM 2:45 PM 3:30 PM 4:15 PM" at bounding box center [507, 403] width 420 height 125
copy div "10:00 AM 10:45 AM 12:30 PM 1:15 PM 2:00 PM 2:45 PM 3:30 PM 4:15 PM"
click at [705, 45] on icon "close" at bounding box center [708, 46] width 19 height 19
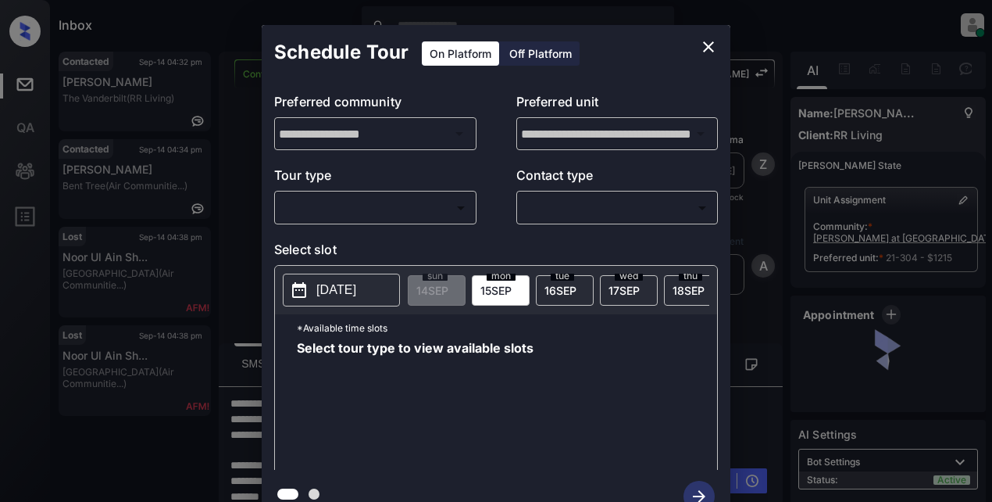
scroll to position [6966, 0]
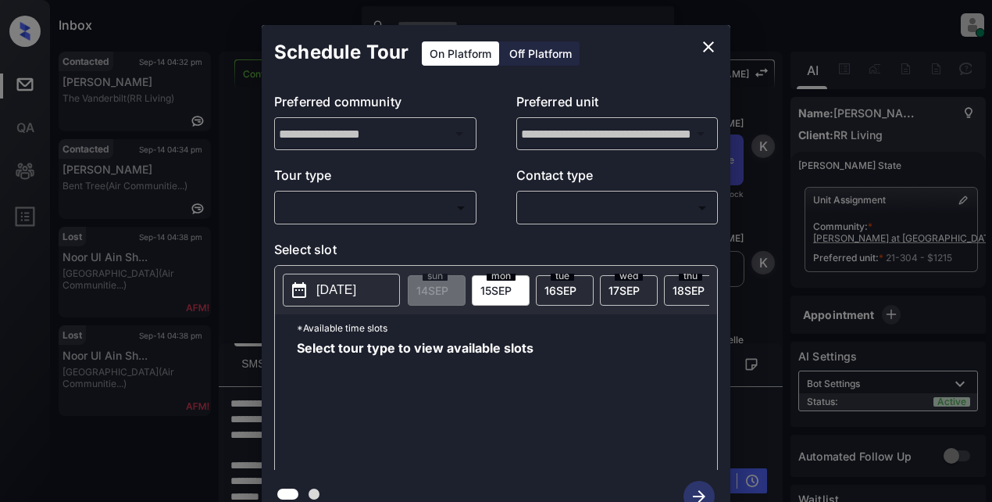
click at [310, 202] on body "Inbox Lyzzelle [PERSON_NAME] Online Set yourself offline Set yourself on break …" at bounding box center [496, 251] width 992 height 502
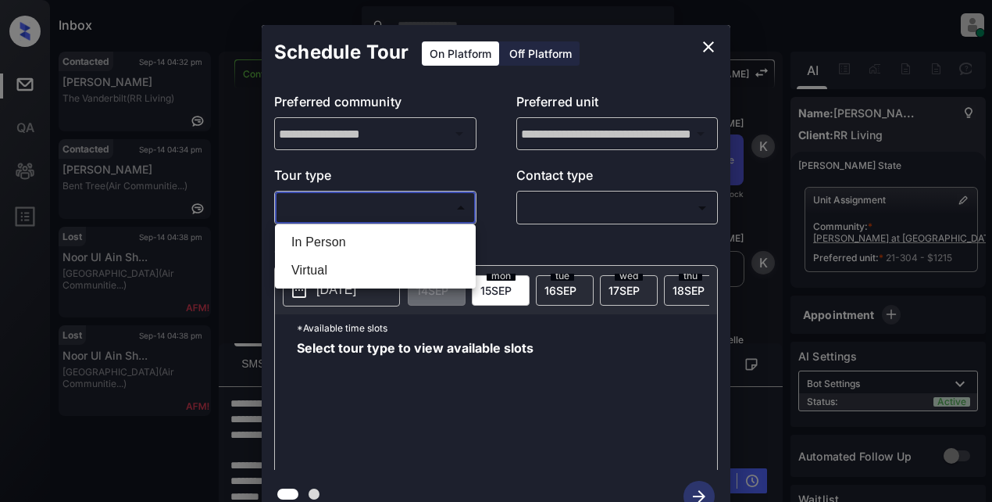
click at [339, 238] on li "In Person" at bounding box center [375, 242] width 193 height 28
type input "********"
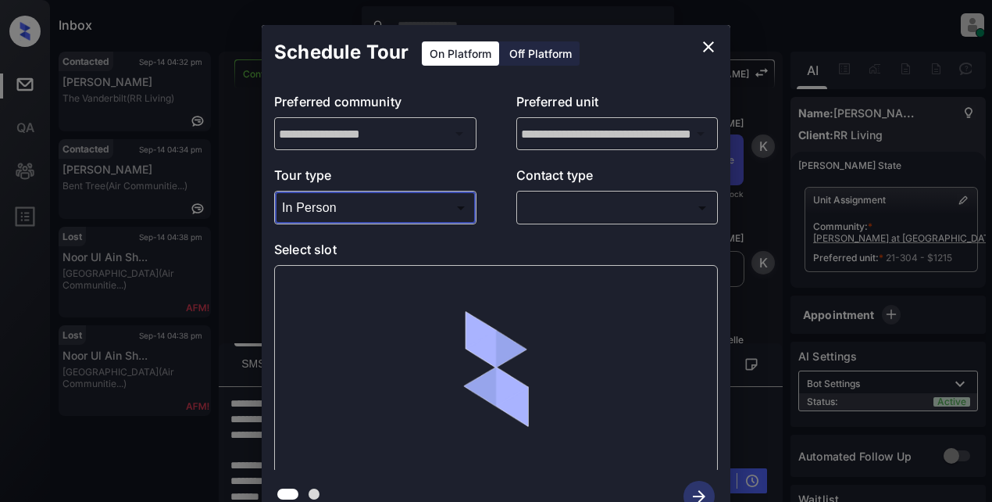
click at [703, 38] on icon "close" at bounding box center [708, 46] width 19 height 19
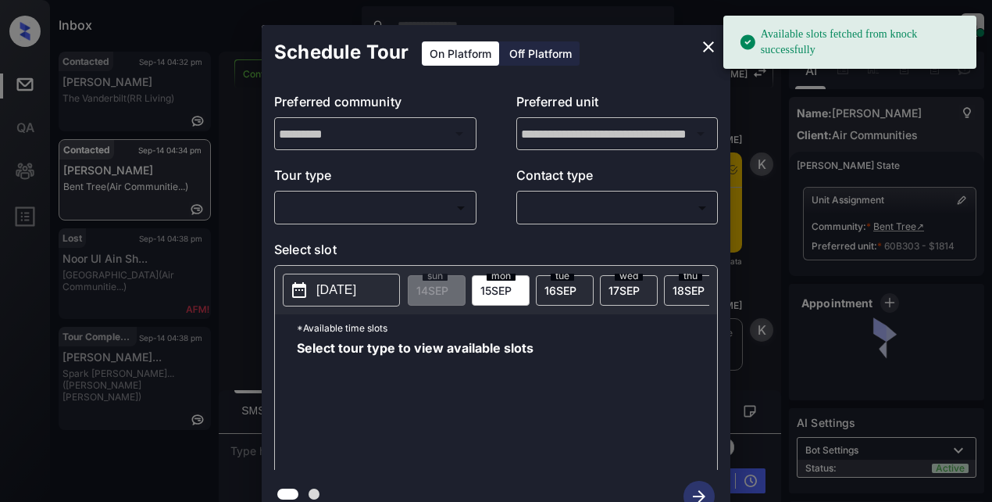
scroll to position [10, 0]
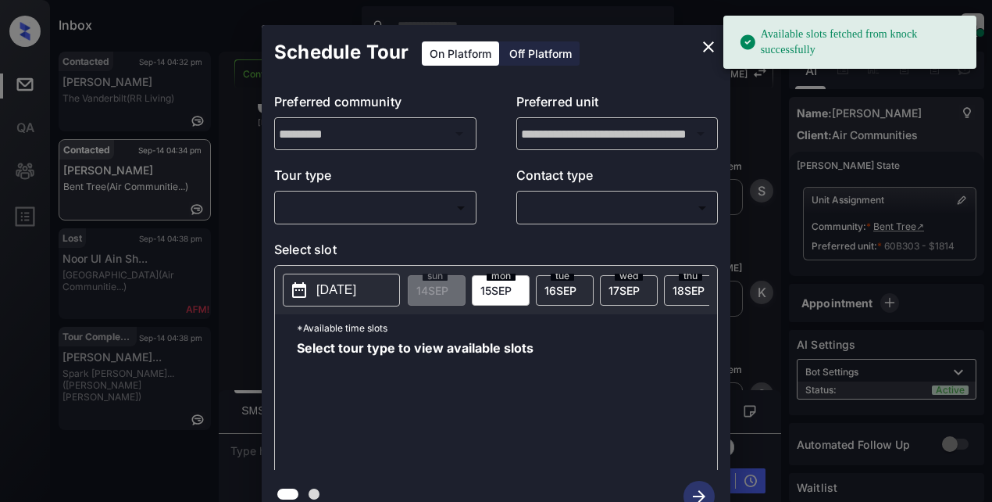
click at [387, 202] on body "Available slots fetched from knock successfully Inbox Lyzzelle [PERSON_NAME] On…" at bounding box center [496, 251] width 992 height 502
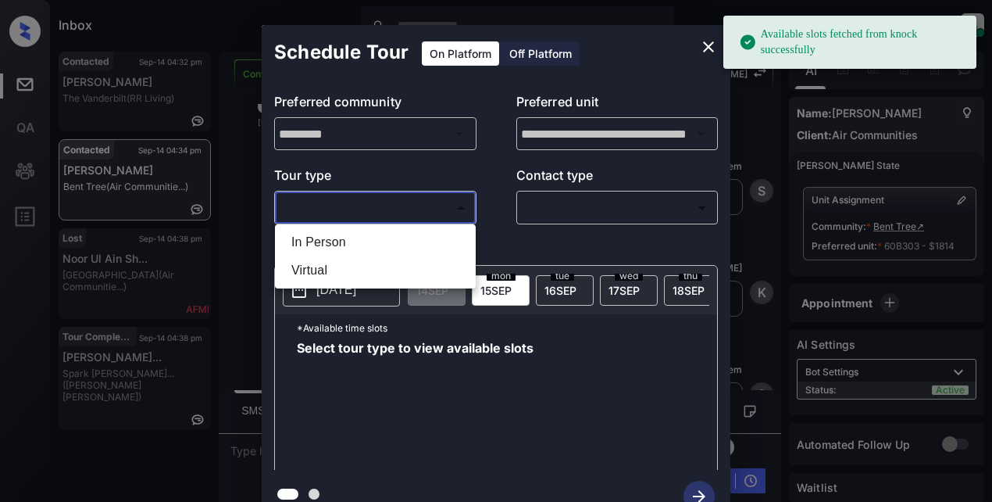
drag, startPoint x: 329, startPoint y: 266, endPoint x: 347, endPoint y: 260, distance: 19.0
click at [328, 266] on li "Virtual" at bounding box center [375, 270] width 193 height 28
type input "*******"
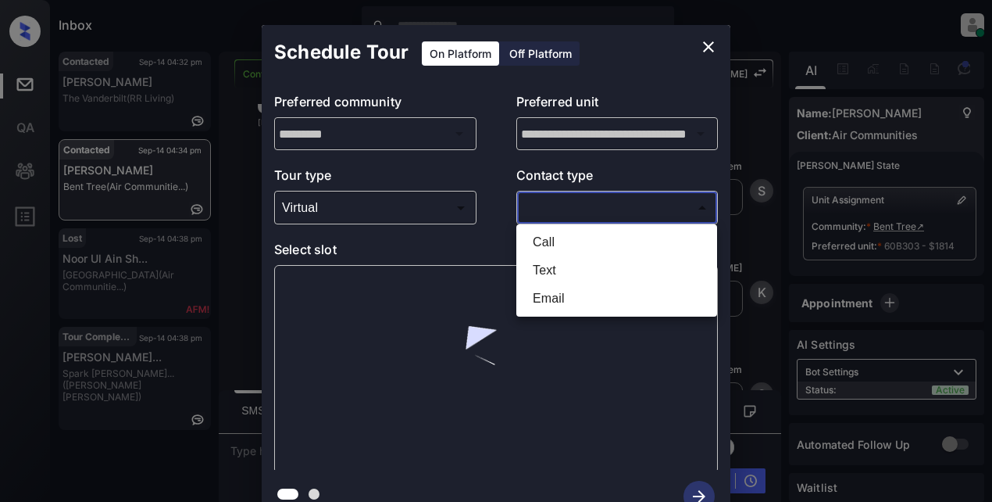
click at [534, 210] on body "Inbox Lyzzelle M. Ceralde Online Set yourself offline Set yourself on break Pro…" at bounding box center [496, 251] width 992 height 502
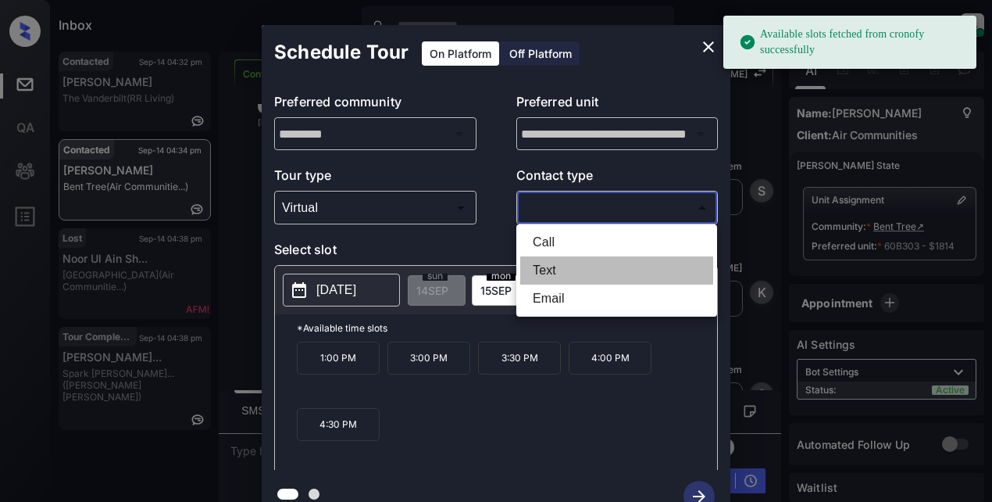
click at [549, 269] on li "Text" at bounding box center [616, 270] width 193 height 28
type input "****"
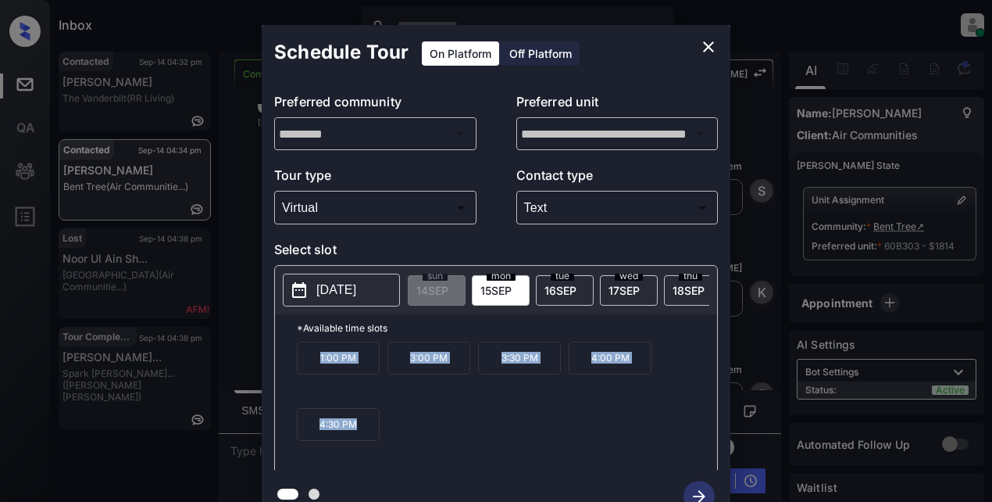
drag, startPoint x: 309, startPoint y: 366, endPoint x: 366, endPoint y: 442, distance: 95.9
click at [391, 441] on div "1:00 PM 3:00 PM 3:30 PM 4:00 PM 4:30 PM" at bounding box center [507, 403] width 420 height 125
copy div "1:00 PM 3:00 PM 3:30 PM 4:00 PM 4:30 PM"
click at [720, 52] on button "close" at bounding box center [708, 46] width 31 height 31
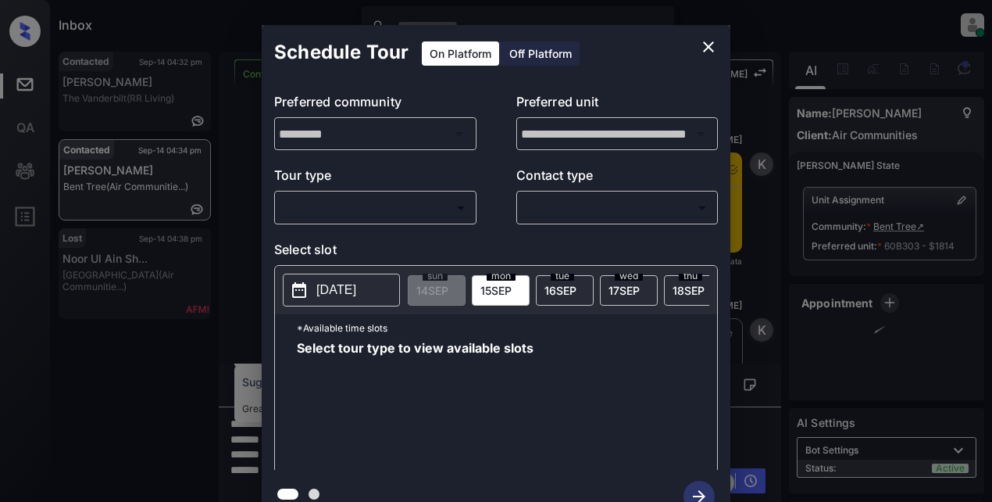
scroll to position [10, 0]
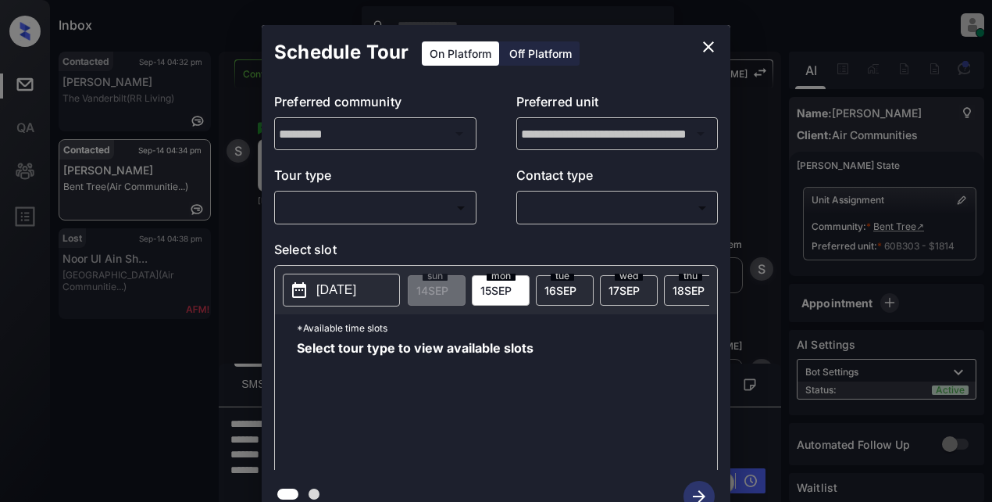
click at [408, 217] on body "Inbox Lyzzelle M. Ceralde Online Set yourself offline Set yourself on break Pro…" at bounding box center [496, 251] width 992 height 502
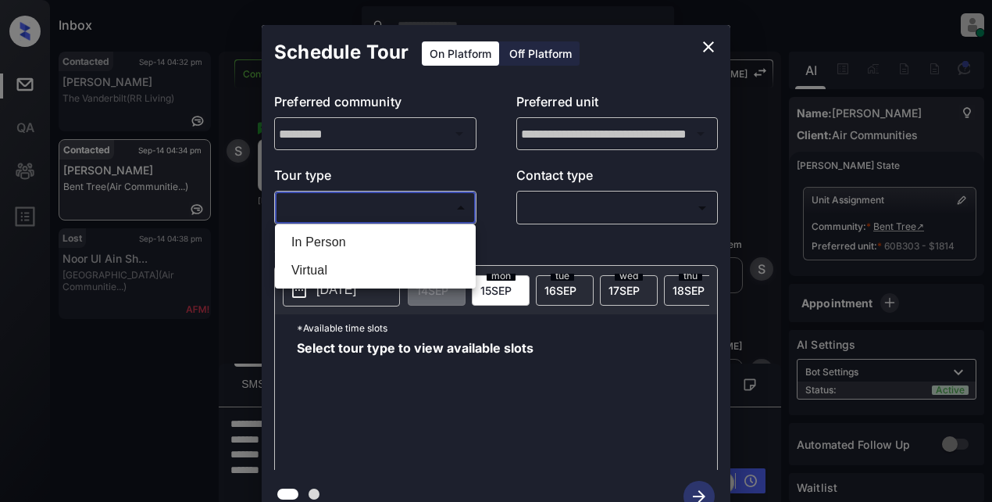
click at [337, 245] on li "In Person" at bounding box center [375, 242] width 193 height 28
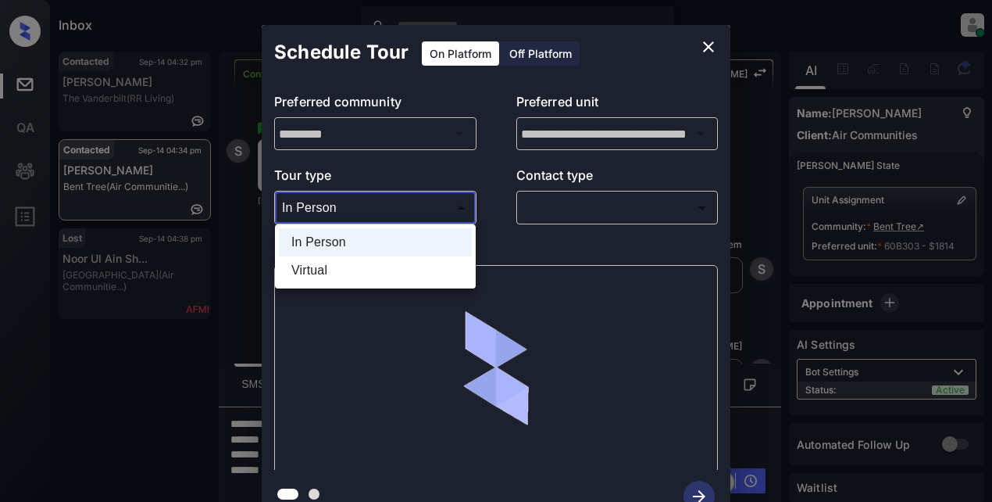
click at [368, 212] on body "Inbox Lyzzelle M. Ceralde Online Set yourself offline Set yourself on break Pro…" at bounding box center [496, 251] width 992 height 502
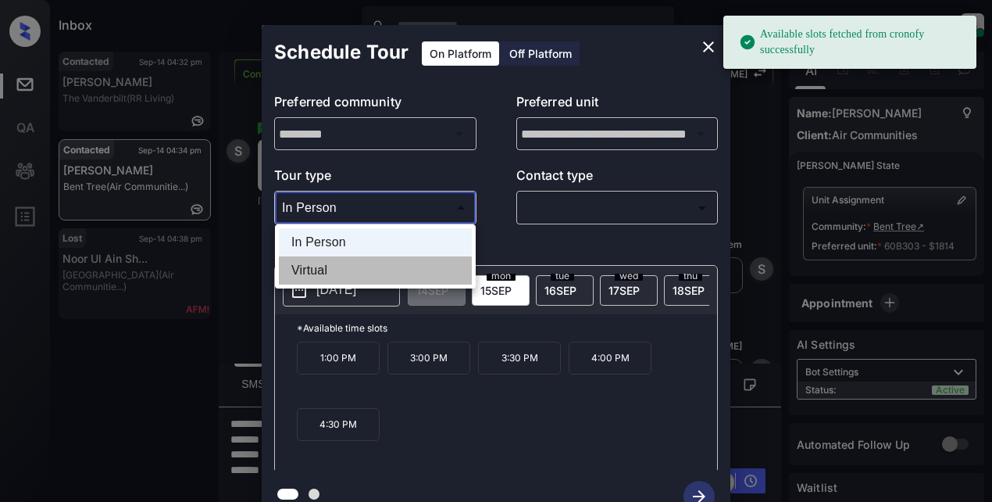
click at [326, 270] on li "Virtual" at bounding box center [375, 270] width 193 height 28
type input "*******"
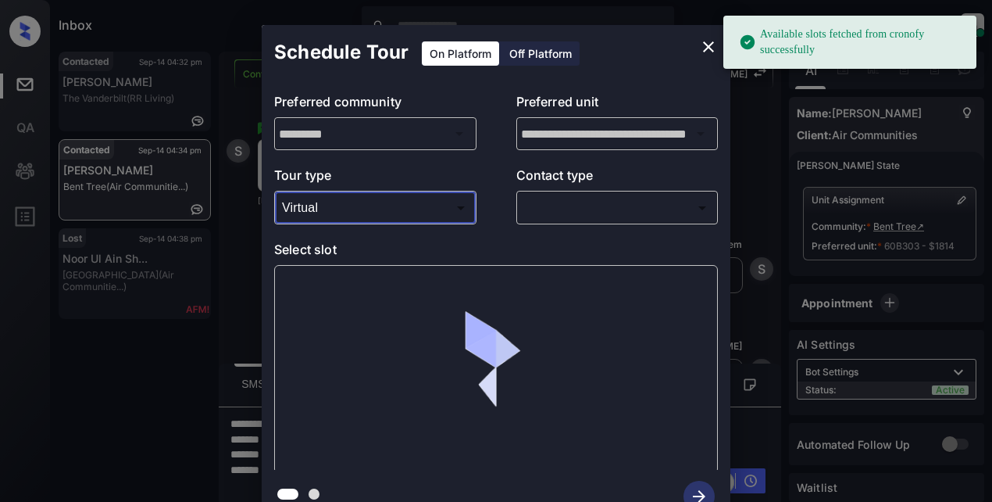
click at [594, 209] on body "Available slots fetched from cronofy successfully Inbox Lyzzelle M. Ceralde Onl…" at bounding box center [496, 251] width 992 height 502
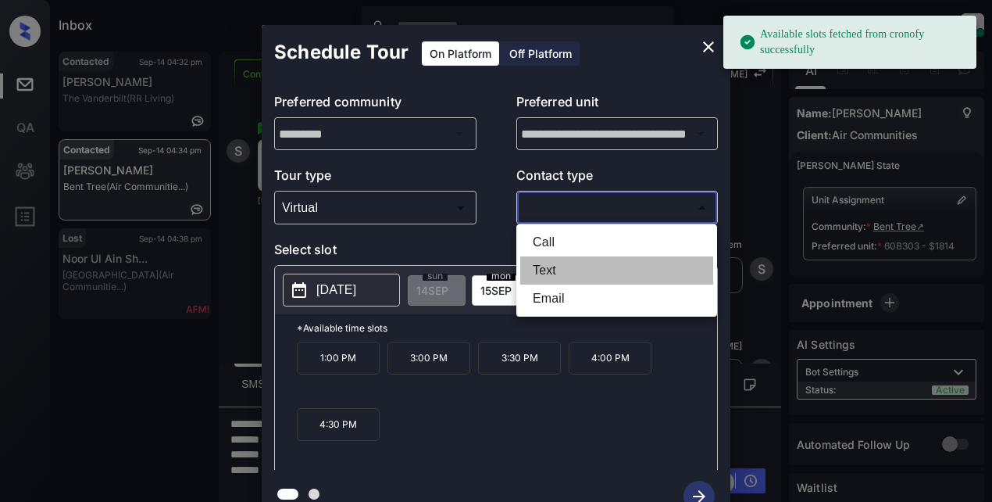
click at [551, 276] on li "Text" at bounding box center [616, 270] width 193 height 28
type input "****"
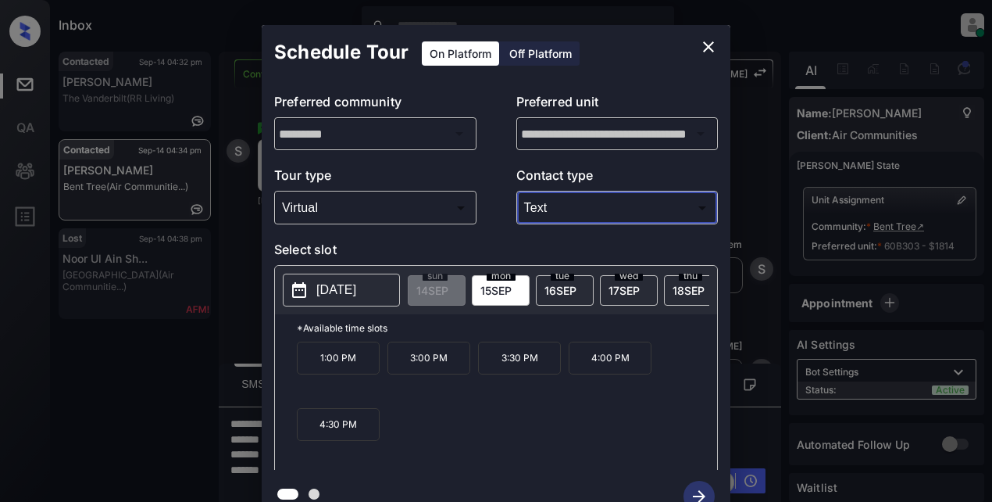
drag, startPoint x: 359, startPoint y: 288, endPoint x: 377, endPoint y: 280, distance: 19.9
click at [356, 287] on p "2025-09-15" at bounding box center [336, 289] width 40 height 19
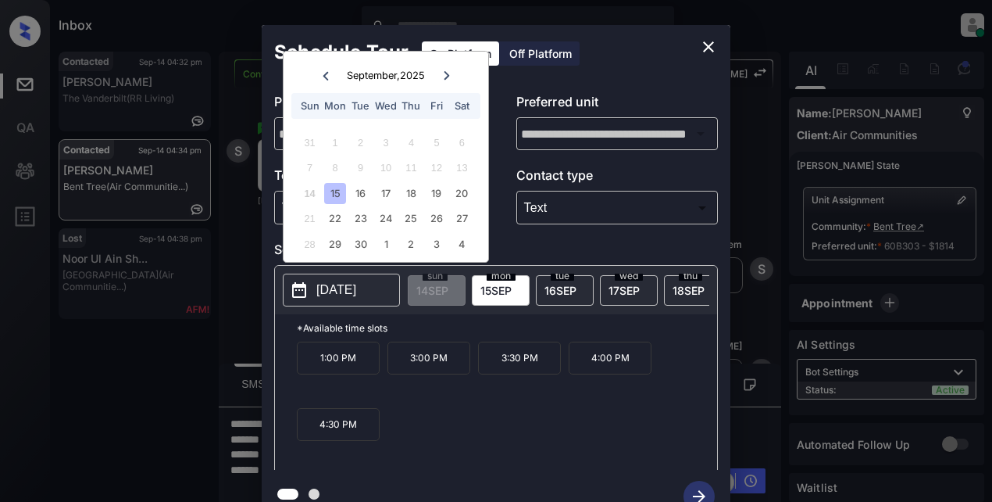
click at [709, 37] on icon "close" at bounding box center [708, 46] width 19 height 19
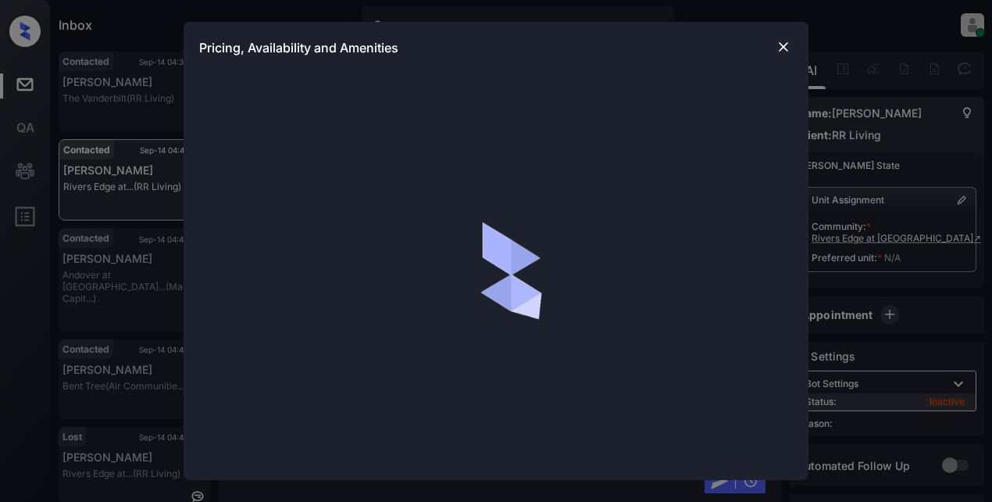
scroll to position [10, 0]
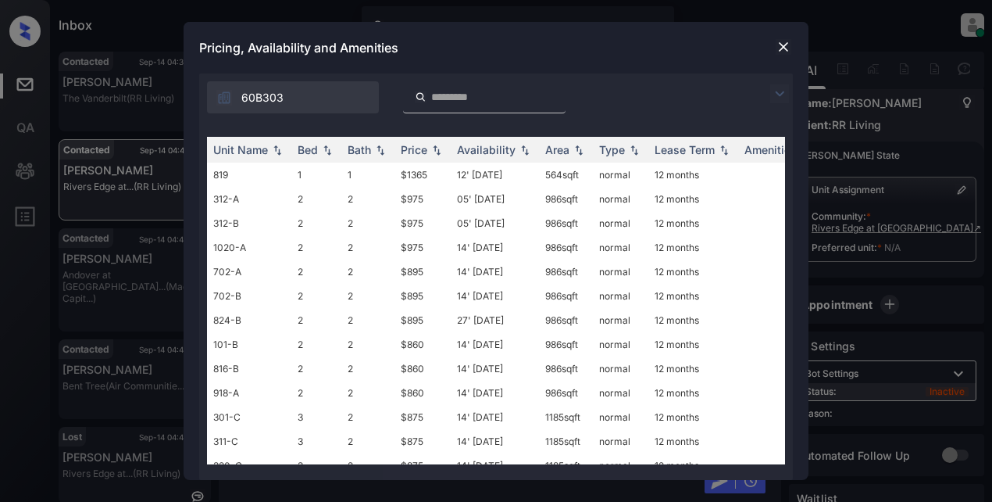
click at [769, 91] on div "60B303" at bounding box center [496, 93] width 594 height 40
click at [778, 91] on img at bounding box center [779, 93] width 19 height 19
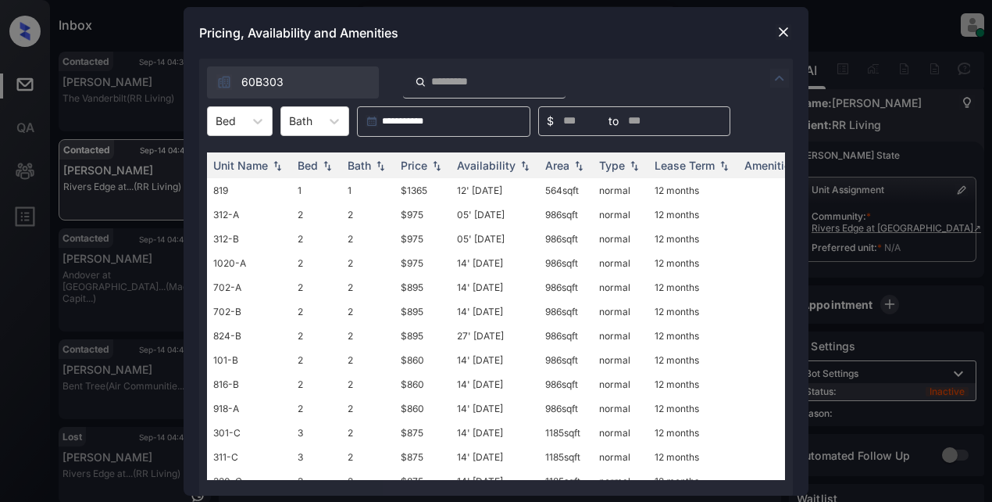
click at [277, 121] on div "**********" at bounding box center [496, 121] width 594 height 30
click at [263, 126] on div at bounding box center [258, 121] width 28 height 28
click at [242, 190] on div "2" at bounding box center [240, 187] width 66 height 28
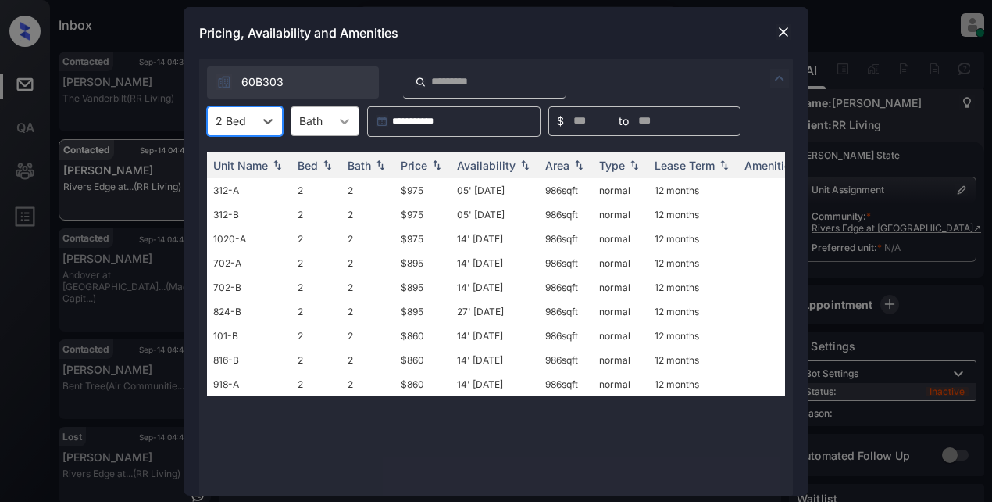
click at [346, 122] on icon at bounding box center [345, 121] width 16 height 16
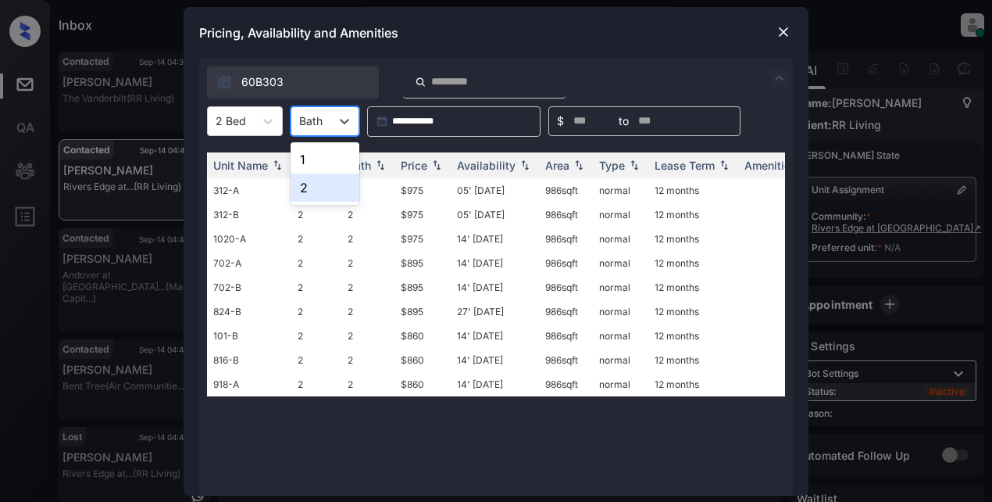
click at [303, 181] on div "2" at bounding box center [325, 187] width 69 height 28
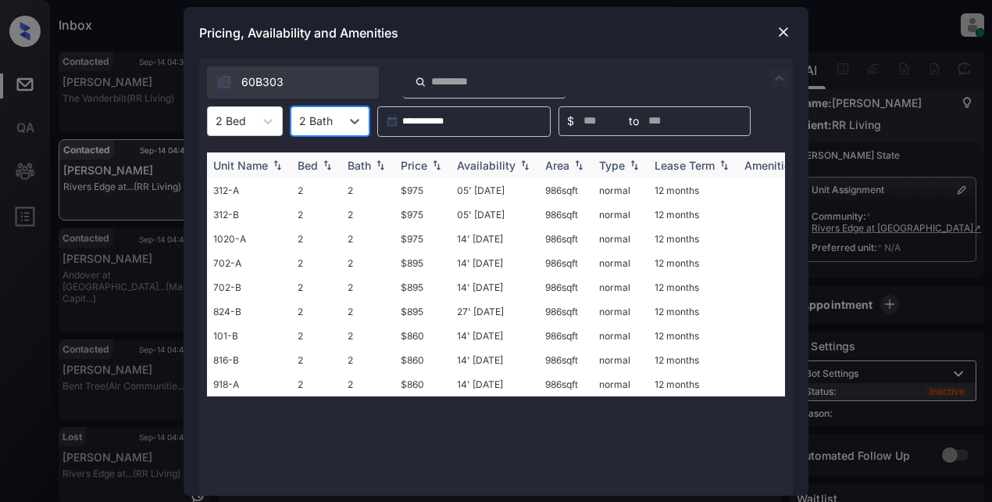
click at [420, 159] on div "Price" at bounding box center [414, 165] width 27 height 13
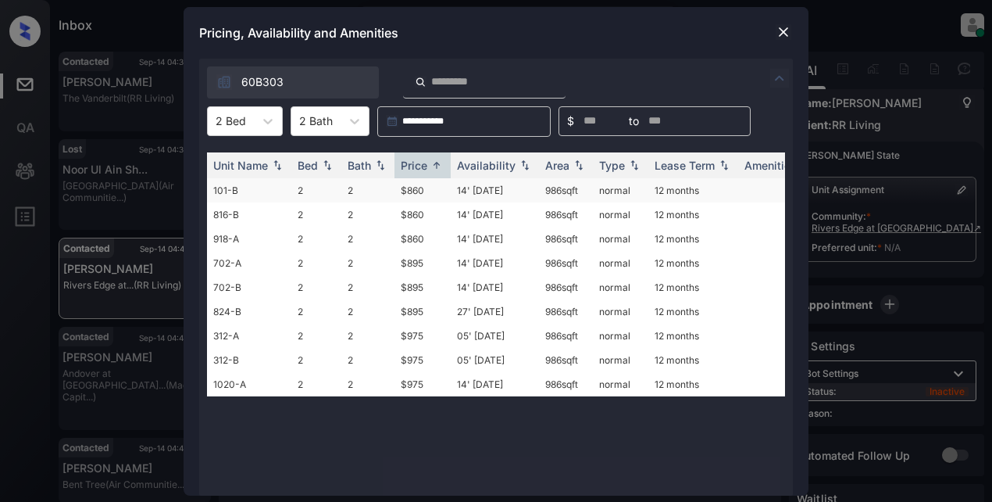
click at [417, 191] on td "$860" at bounding box center [422, 190] width 56 height 24
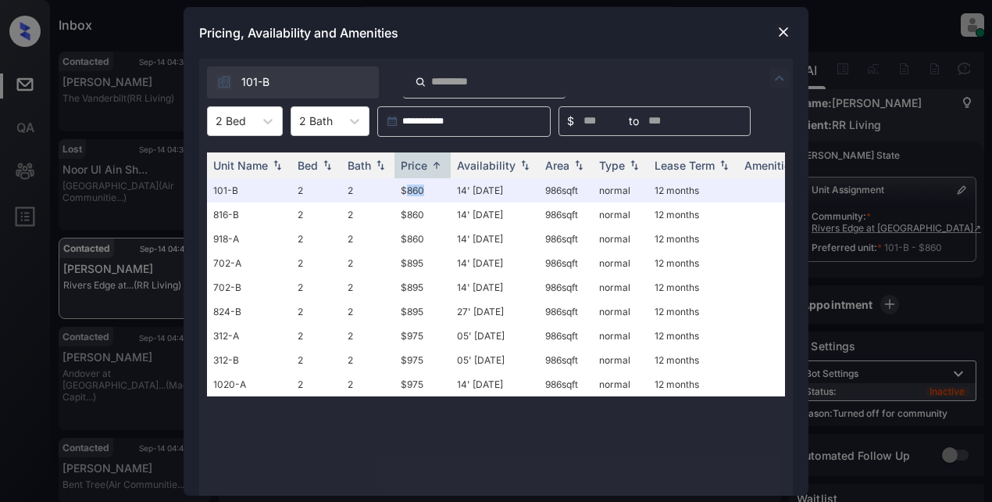
click at [786, 37] on img at bounding box center [784, 32] width 16 height 16
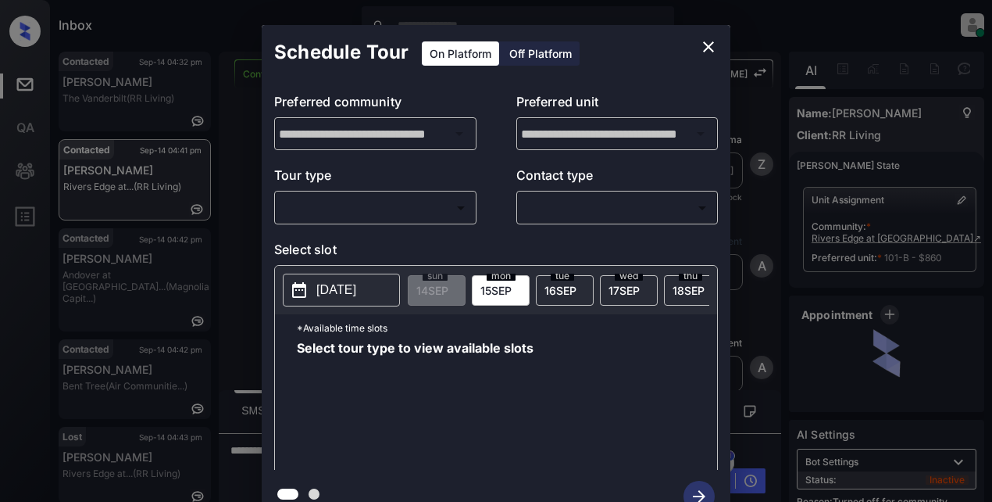
scroll to position [10, 0]
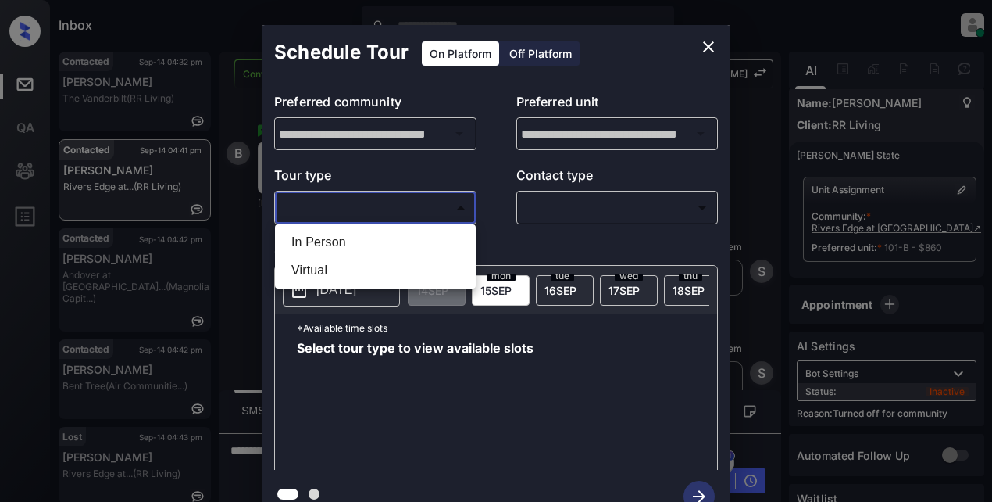
click at [389, 202] on body "Inbox Lyzzelle [PERSON_NAME] Online Set yourself offline Set yourself on break …" at bounding box center [496, 251] width 992 height 502
click at [334, 245] on li "In Person" at bounding box center [375, 242] width 193 height 28
type input "********"
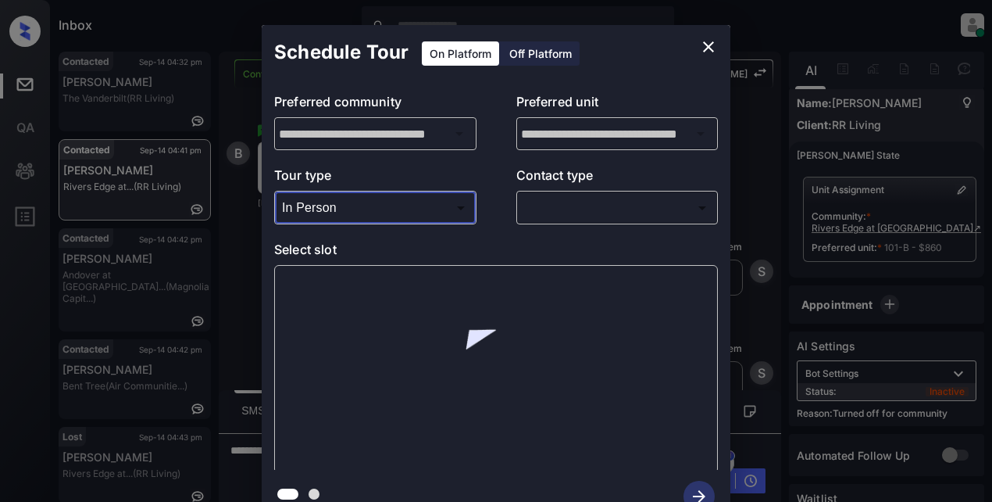
click at [550, 209] on body "Inbox Lyzzelle [PERSON_NAME] Online Set yourself offline Set yourself on break …" at bounding box center [496, 251] width 992 height 502
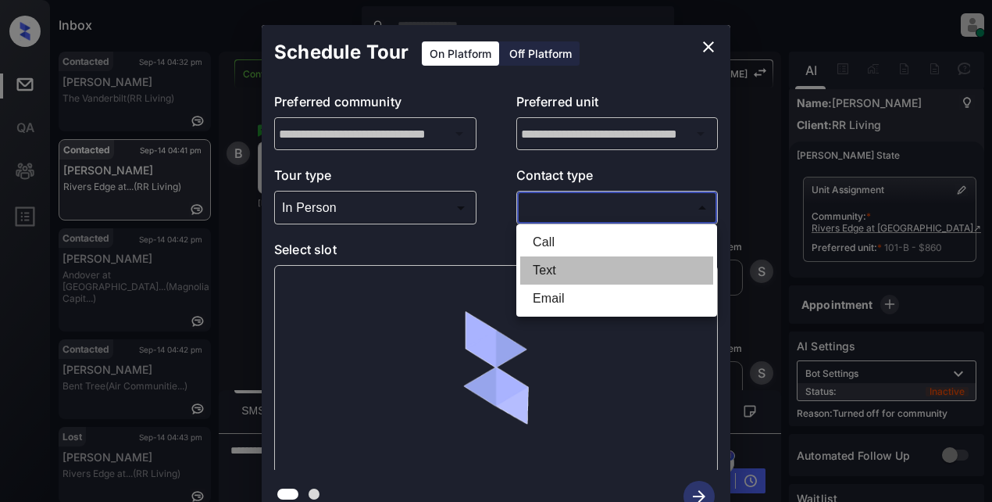
click at [549, 268] on li "Text" at bounding box center [616, 270] width 193 height 28
type input "****"
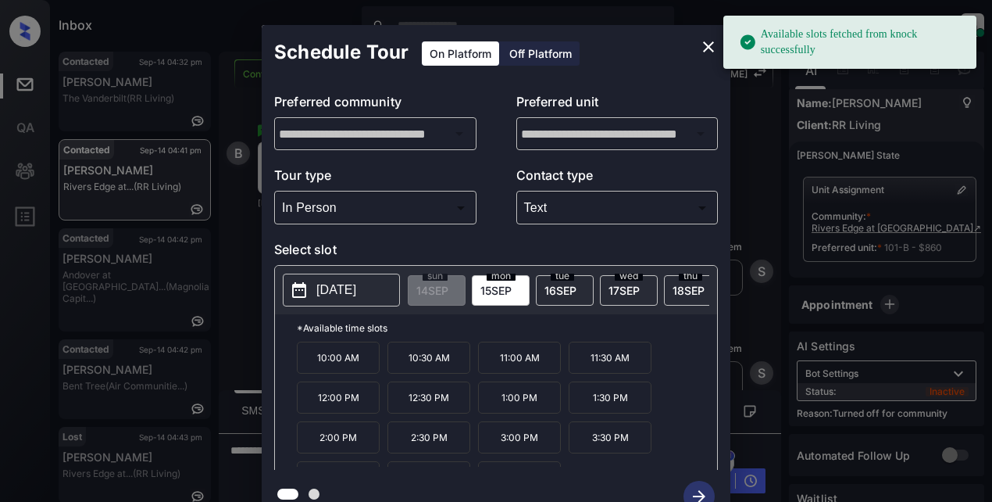
click at [327, 294] on p "[DATE]" at bounding box center [336, 289] width 40 height 19
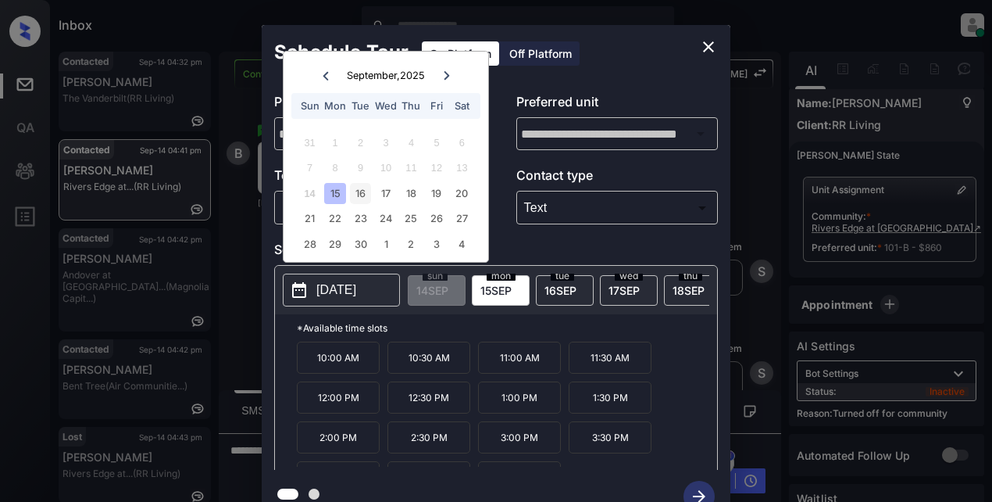
click at [364, 191] on div "16" at bounding box center [360, 193] width 21 height 21
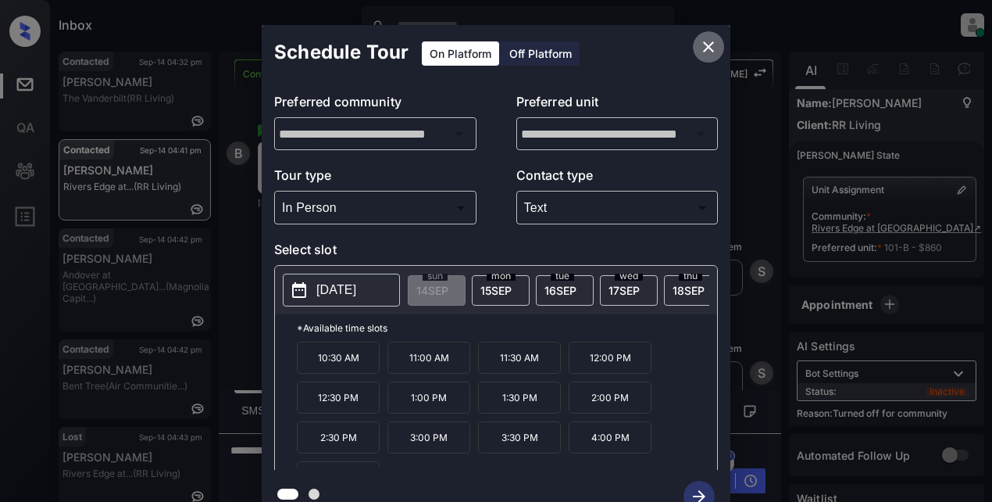
click at [710, 51] on icon "close" at bounding box center [708, 46] width 19 height 19
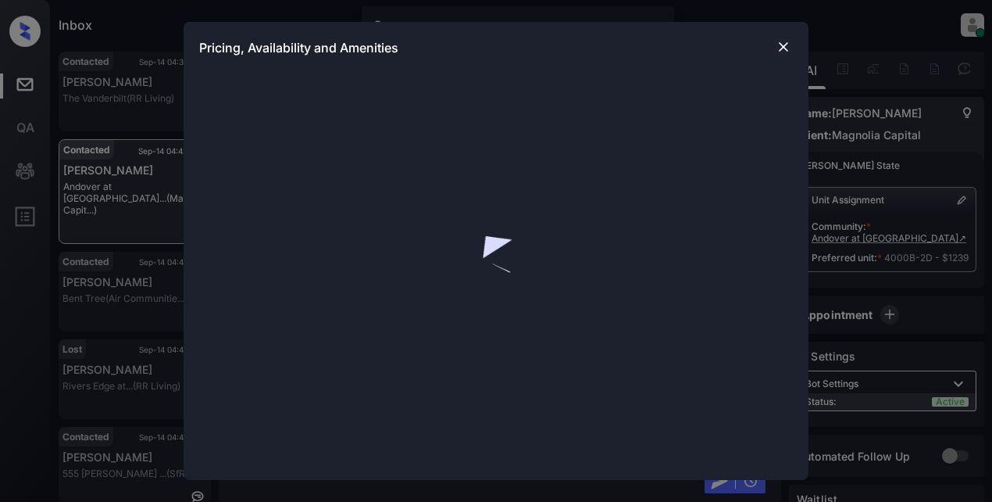
scroll to position [10, 0]
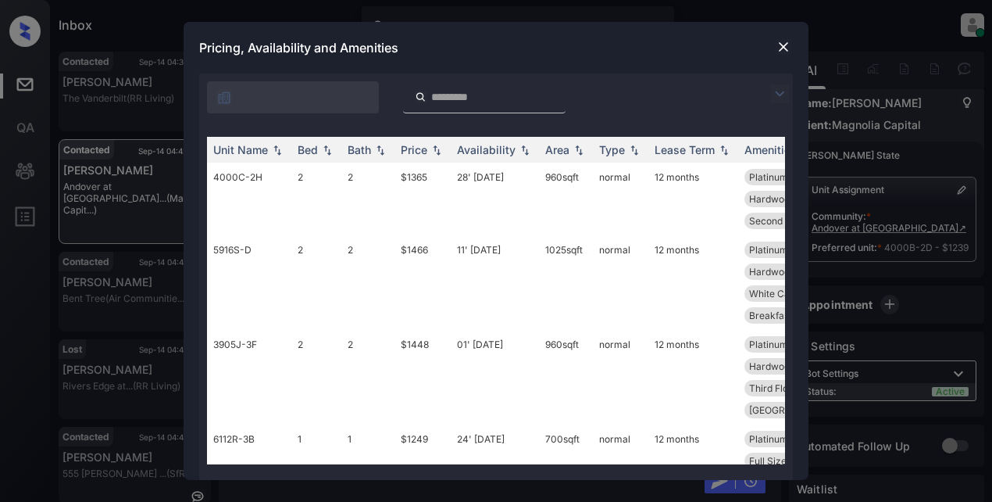
click at [787, 91] on img at bounding box center [779, 93] width 19 height 19
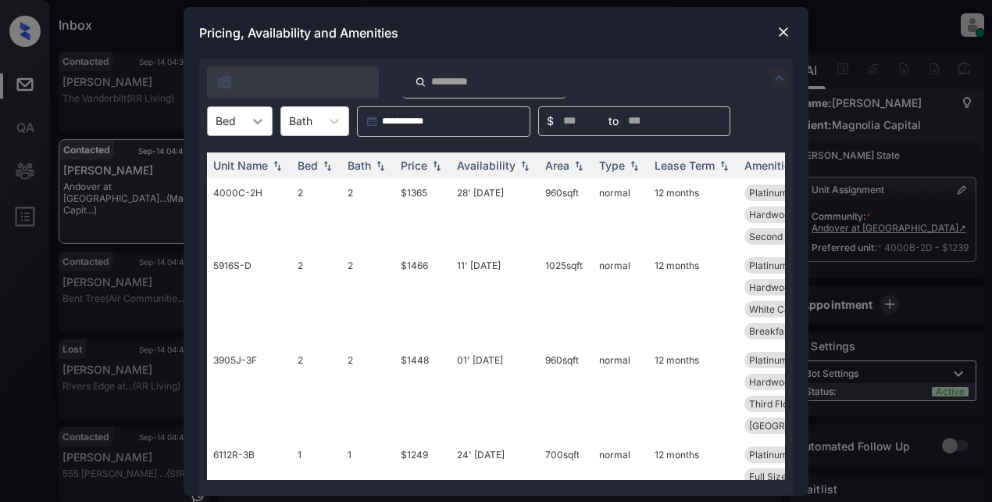
click at [260, 123] on icon at bounding box center [258, 121] width 16 height 16
drag, startPoint x: 239, startPoint y: 167, endPoint x: 250, endPoint y: 170, distance: 11.4
click at [250, 170] on div "1" at bounding box center [240, 159] width 66 height 28
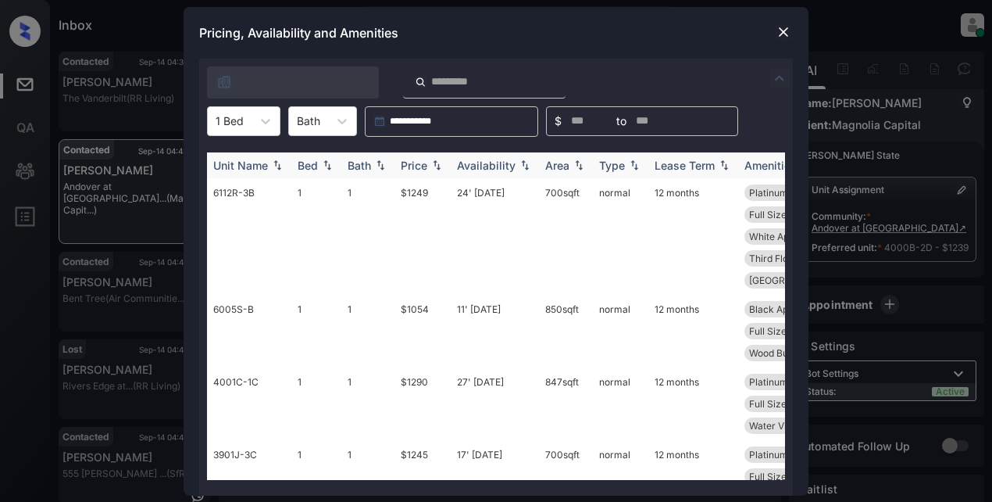
click at [439, 169] on img at bounding box center [437, 164] width 16 height 11
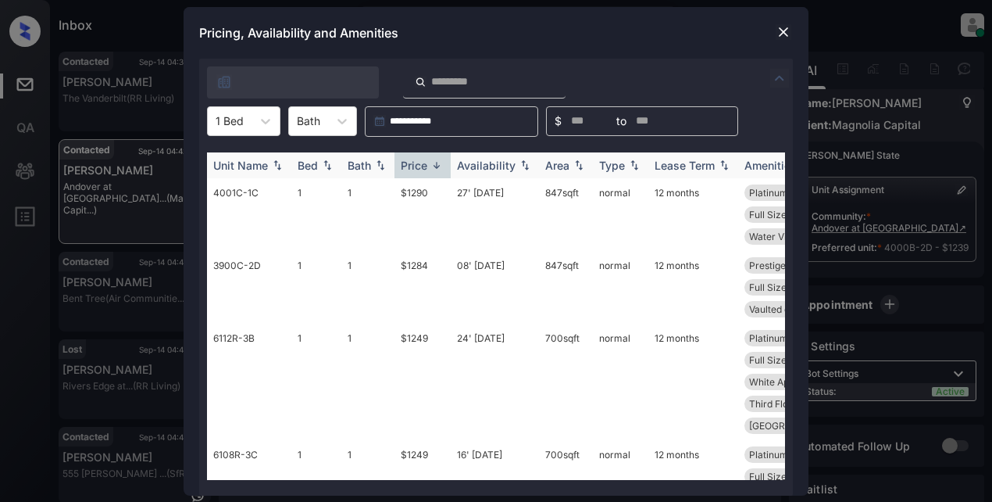
click at [439, 169] on img at bounding box center [437, 165] width 16 height 12
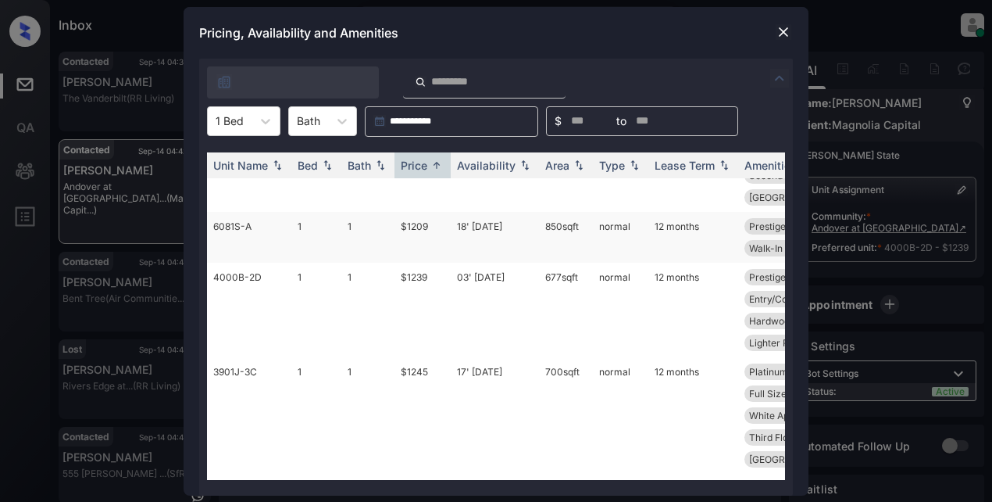
scroll to position [312, 0]
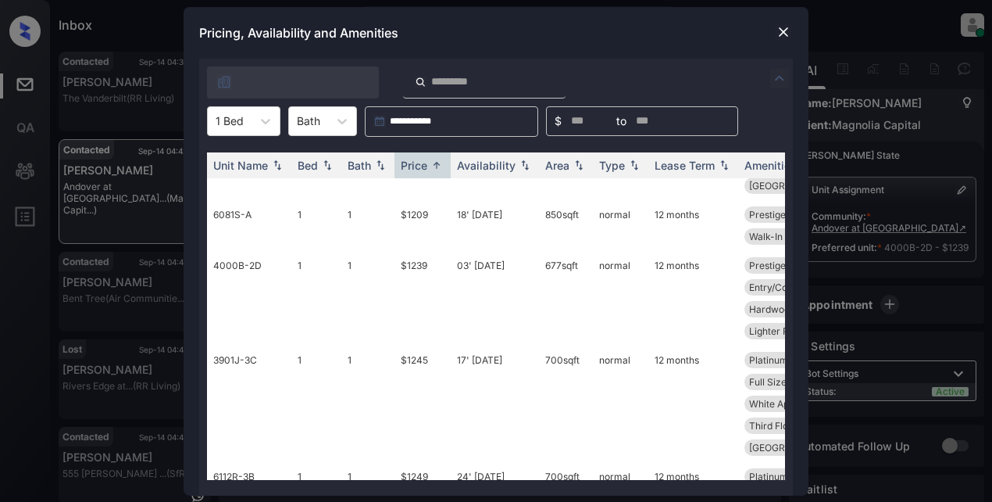
click at [784, 23] on div at bounding box center [783, 32] width 19 height 19
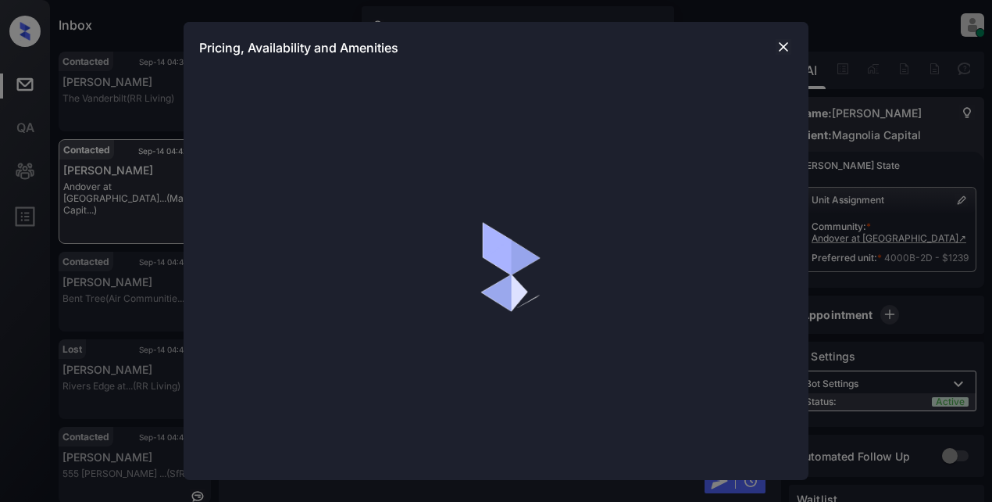
scroll to position [10, 0]
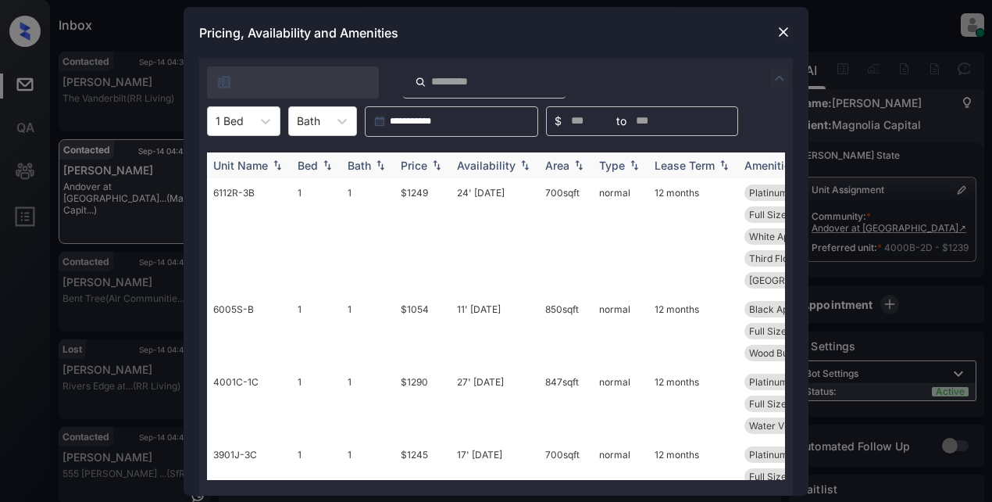
click at [473, 167] on div "Availability" at bounding box center [486, 165] width 59 height 13
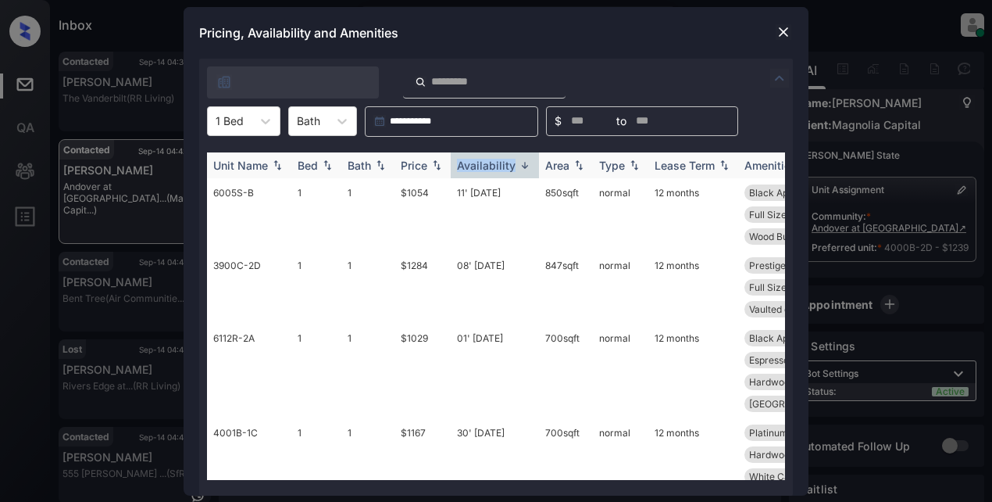
click at [473, 167] on div "Availability" at bounding box center [486, 165] width 59 height 13
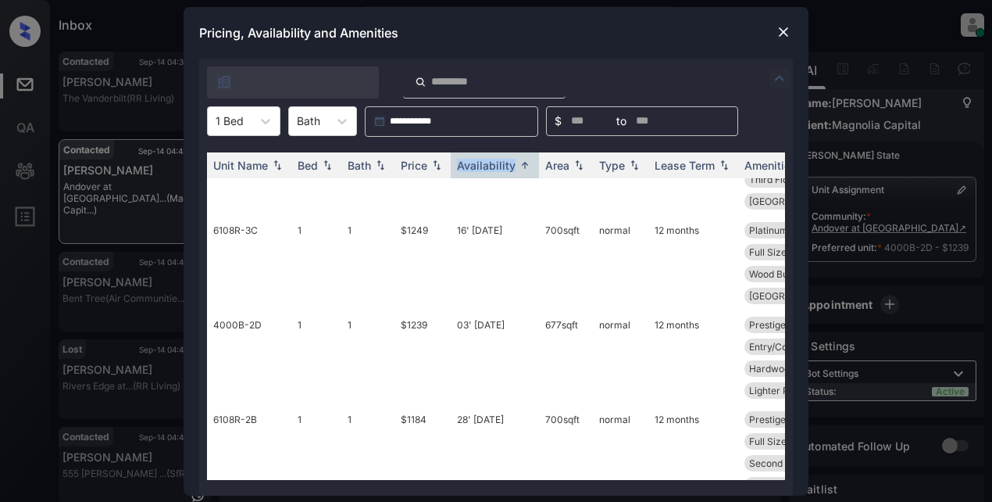
scroll to position [312, 0]
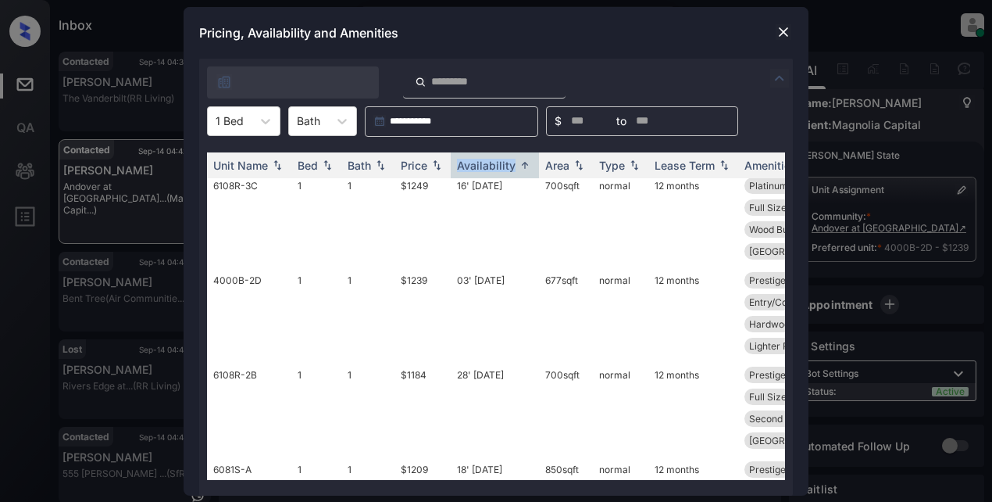
click at [776, 30] on img at bounding box center [784, 32] width 16 height 16
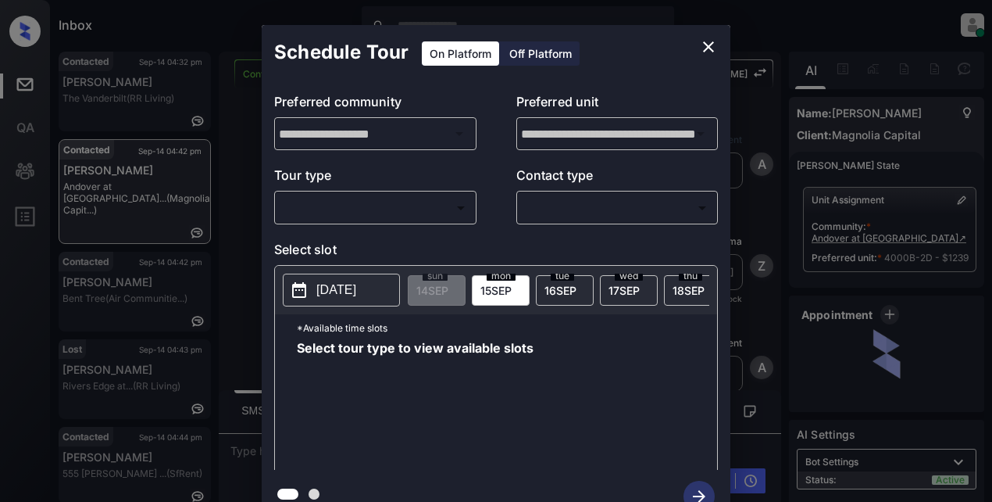
scroll to position [10, 0]
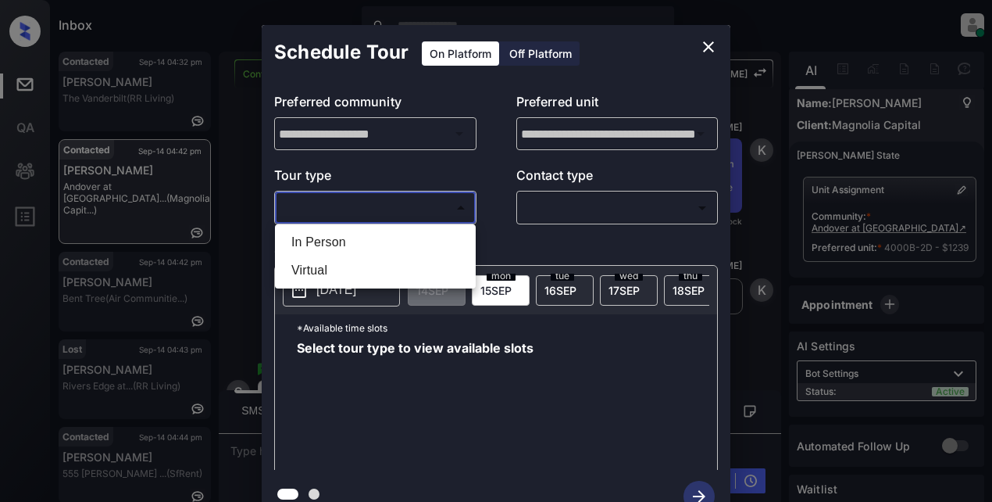
click at [349, 212] on body "Inbox Lyzzelle [PERSON_NAME] Online Set yourself offline Set yourself on break …" at bounding box center [496, 251] width 992 height 502
click at [336, 272] on li "Virtual" at bounding box center [375, 270] width 193 height 28
type input "*******"
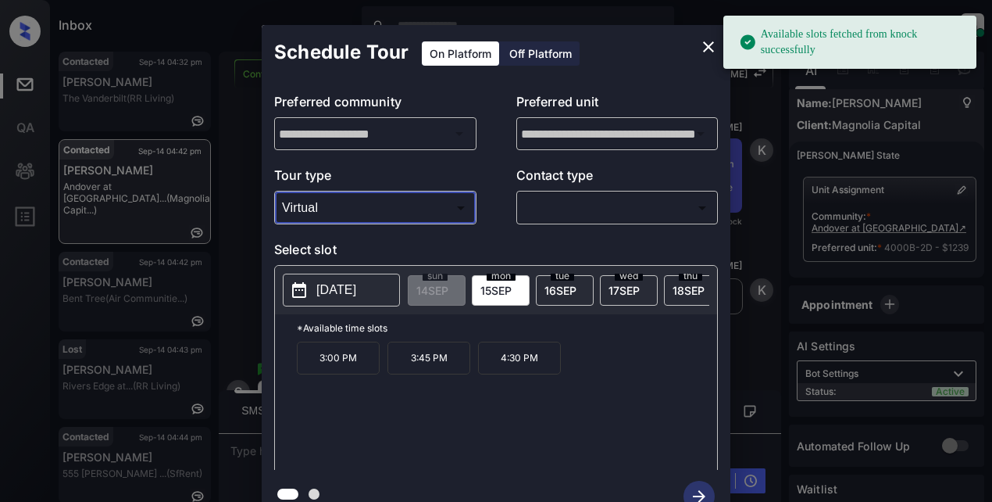
click at [706, 45] on icon "close" at bounding box center [708, 46] width 11 height 11
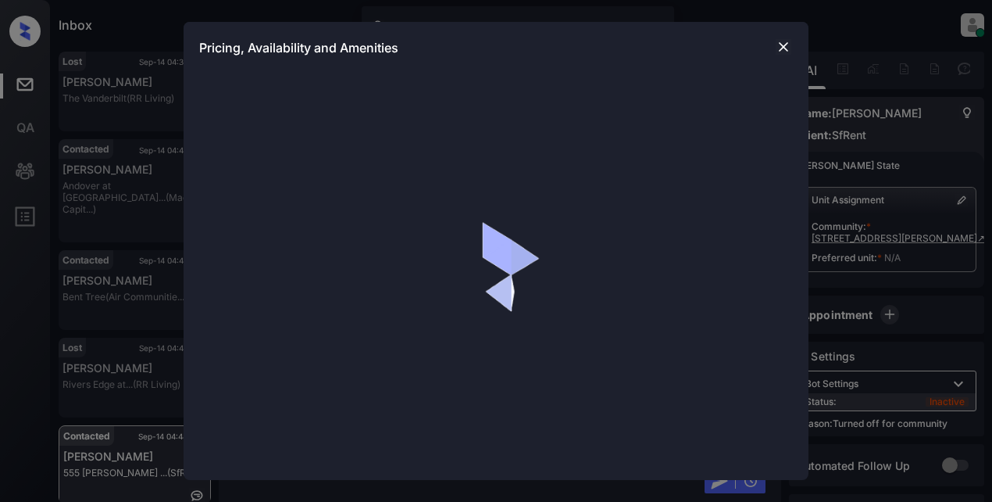
scroll to position [2115, 0]
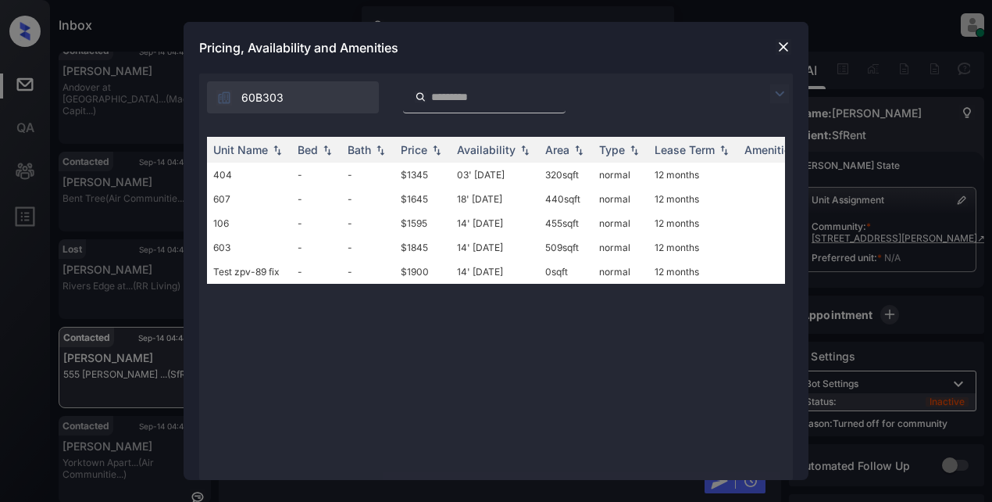
click at [778, 41] on img at bounding box center [784, 47] width 16 height 16
